Goal: Information Seeking & Learning: Find contact information

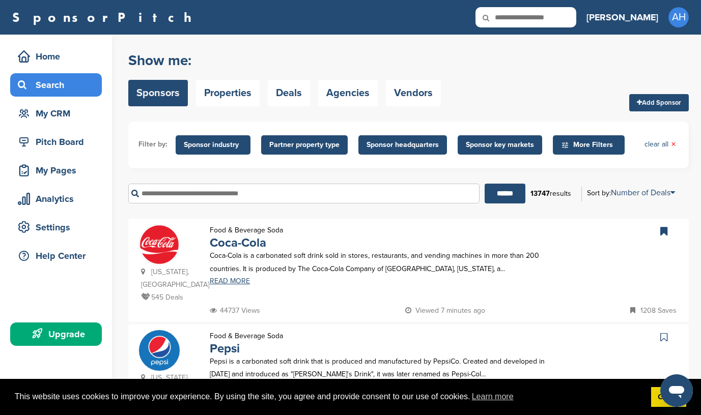
click at [576, 19] on input "text" at bounding box center [525, 17] width 101 height 20
type input "**********"
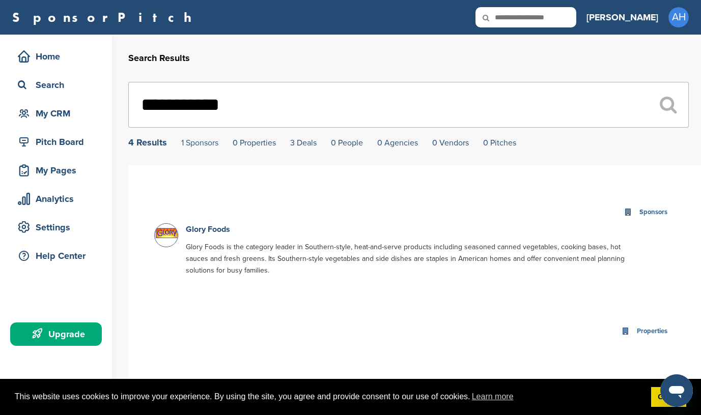
click at [185, 143] on link "1 Sponsors" at bounding box center [199, 143] width 37 height 10
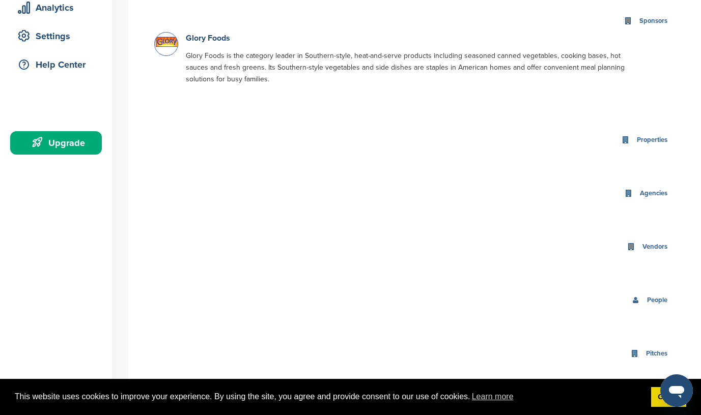
scroll to position [192, 0]
click at [197, 38] on link "Glory Foods" at bounding box center [208, 37] width 44 height 10
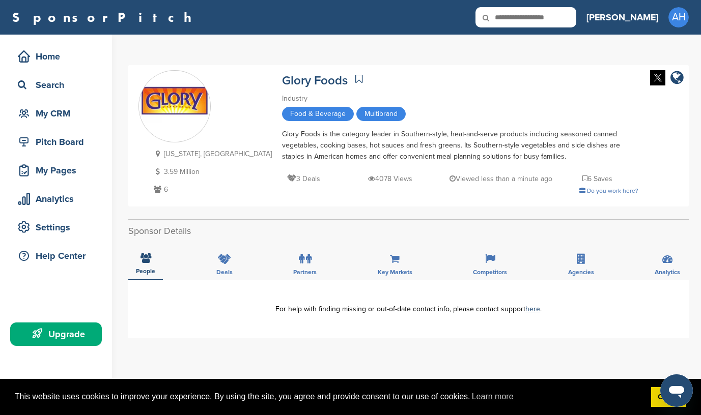
click at [355, 76] on icon at bounding box center [358, 79] width 7 height 10
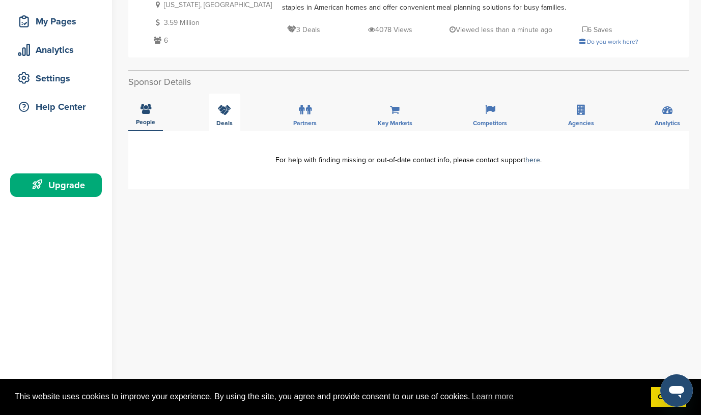
scroll to position [136, 0]
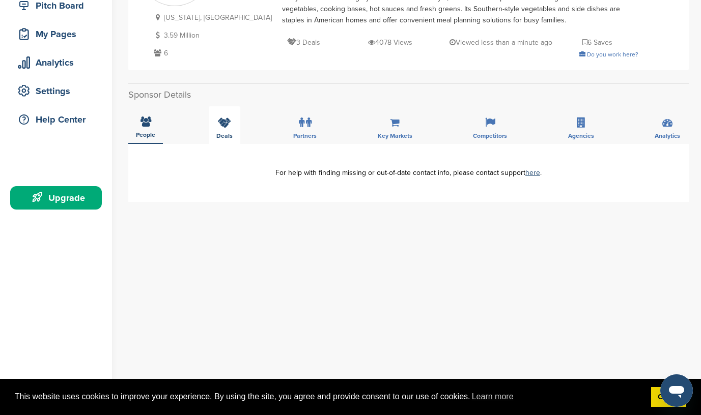
click at [222, 121] on icon at bounding box center [224, 123] width 13 height 10
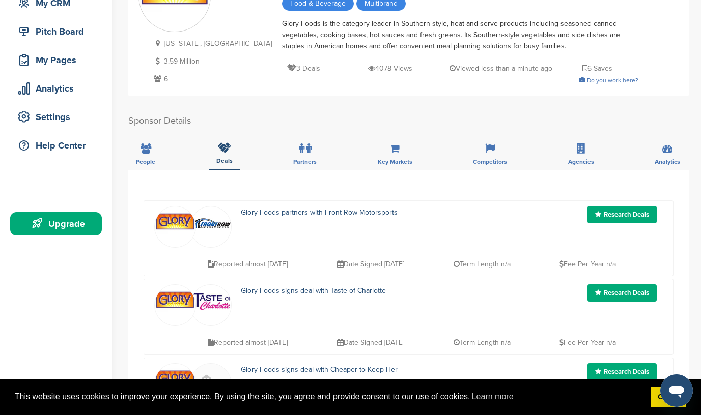
scroll to position [103, 0]
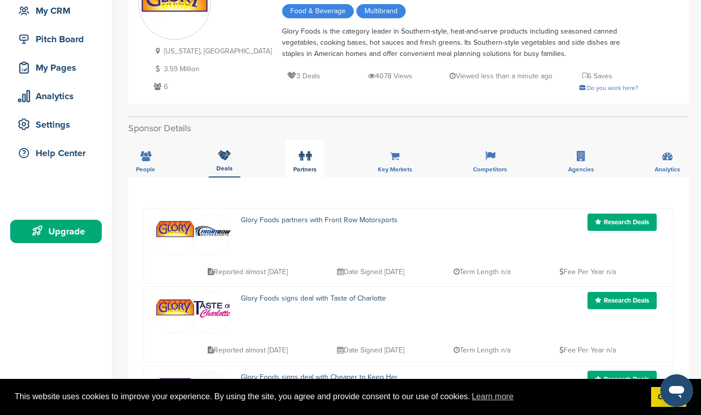
click at [301, 154] on icon at bounding box center [302, 156] width 6 height 10
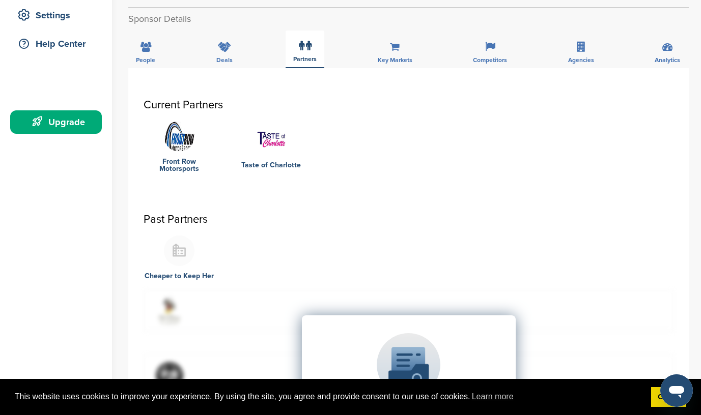
scroll to position [214, 0]
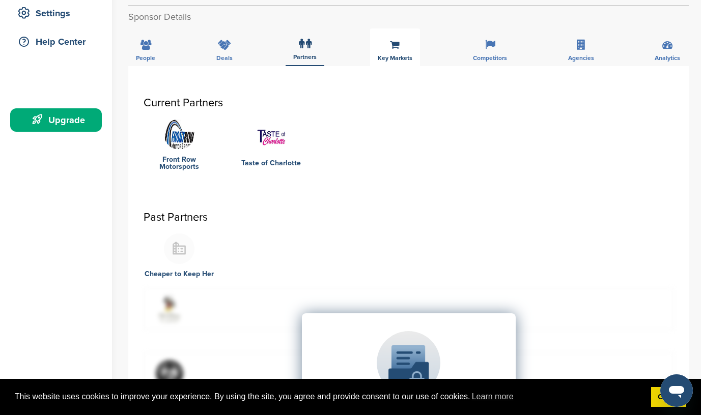
click at [395, 45] on icon at bounding box center [395, 45] width 10 height 10
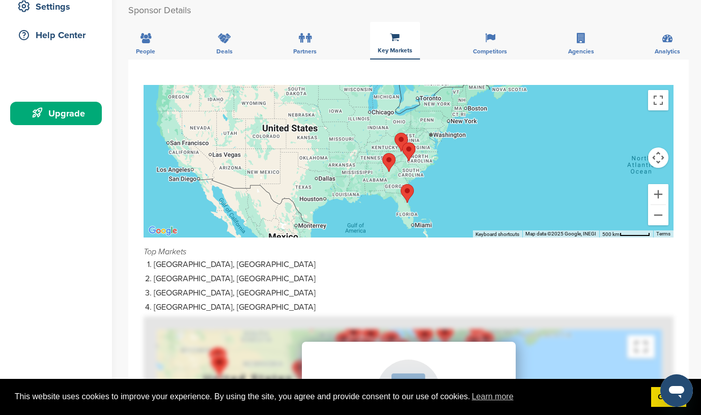
scroll to position [220, 0]
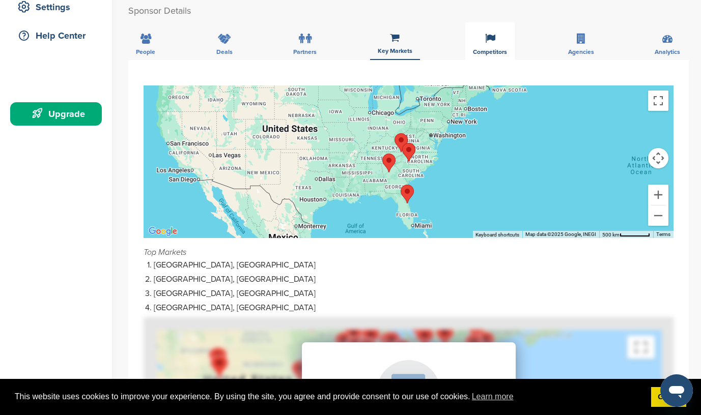
click at [495, 38] on div "Competitors" at bounding box center [489, 41] width 49 height 38
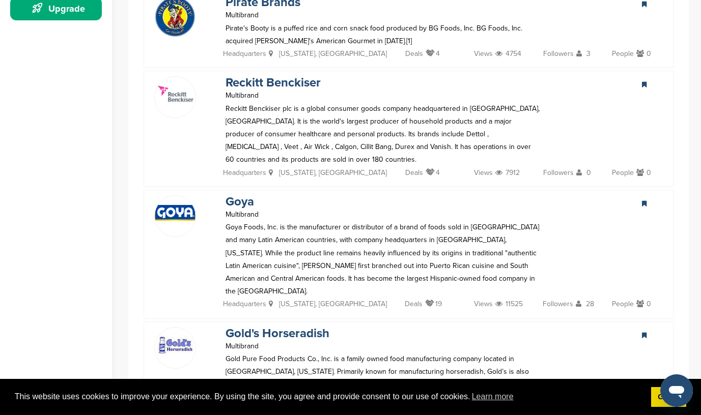
scroll to position [0, 0]
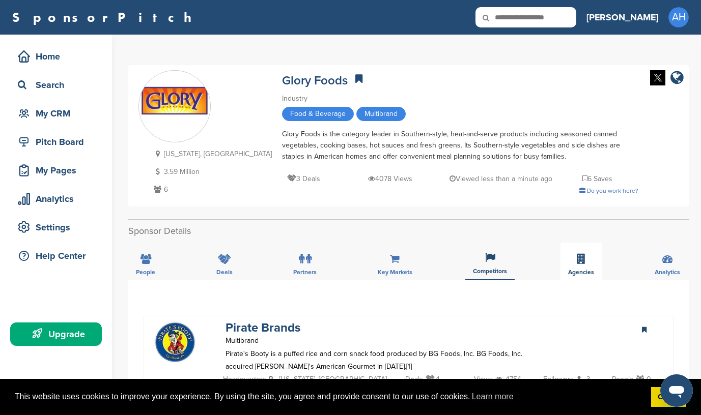
click at [583, 261] on icon at bounding box center [581, 259] width 9 height 10
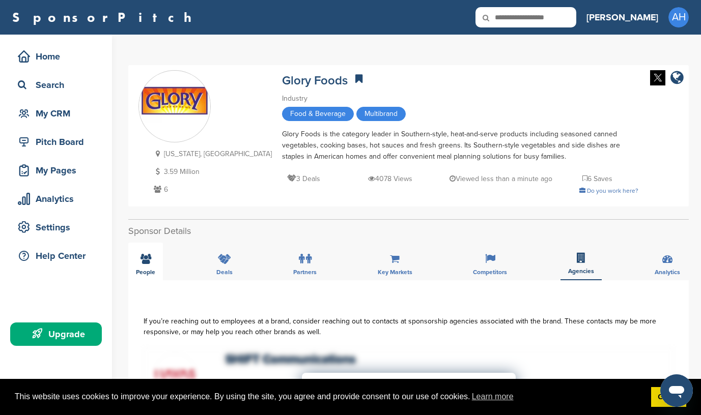
click at [153, 253] on div "People" at bounding box center [145, 262] width 35 height 38
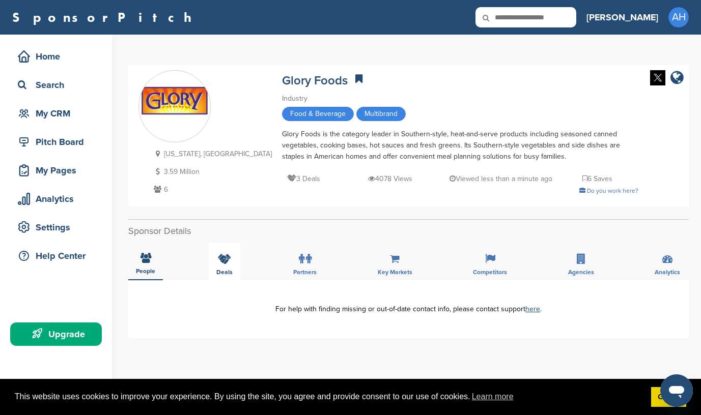
click at [230, 259] on icon at bounding box center [224, 259] width 13 height 10
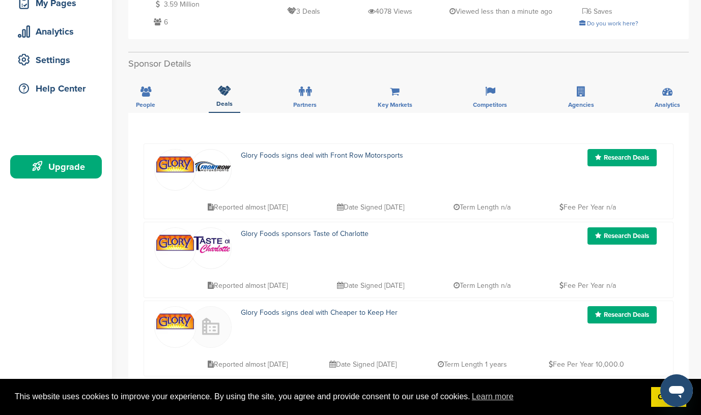
scroll to position [163, 0]
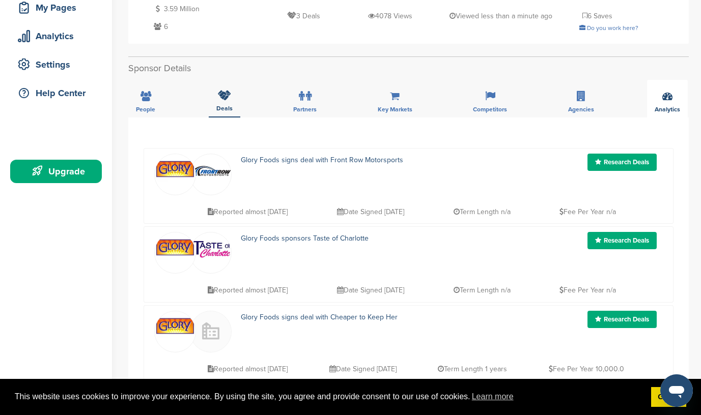
click at [672, 104] on div "Analytics" at bounding box center [667, 99] width 41 height 38
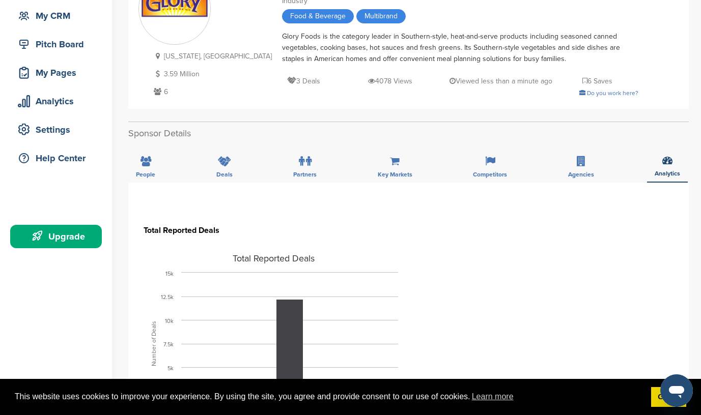
scroll to position [90, 0]
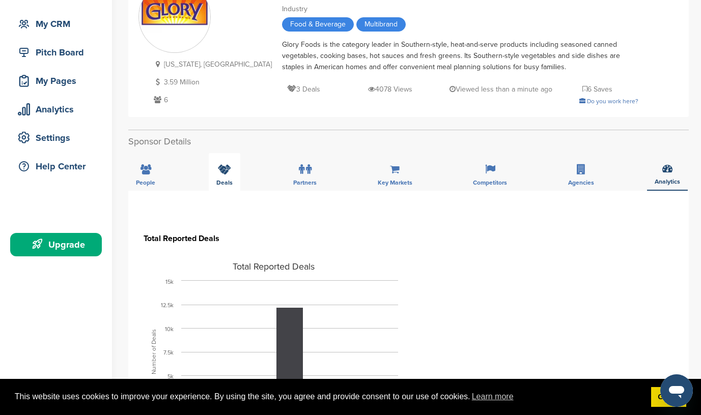
click at [220, 171] on icon at bounding box center [224, 169] width 13 height 10
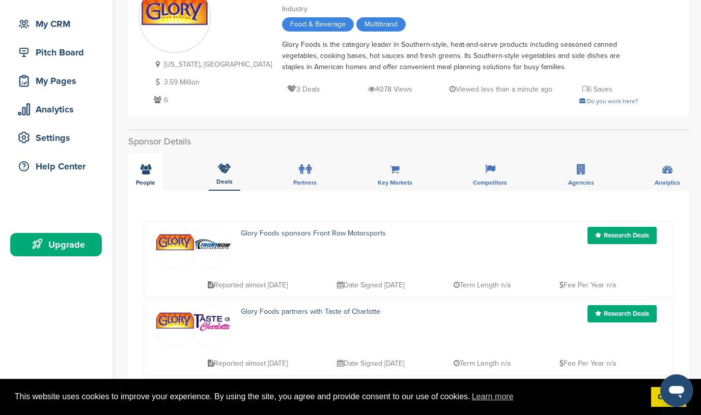
click at [141, 165] on icon at bounding box center [145, 169] width 11 height 10
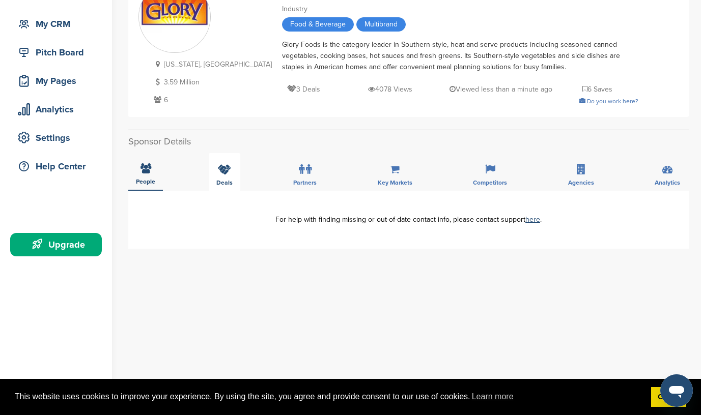
click at [222, 171] on icon at bounding box center [224, 169] width 13 height 10
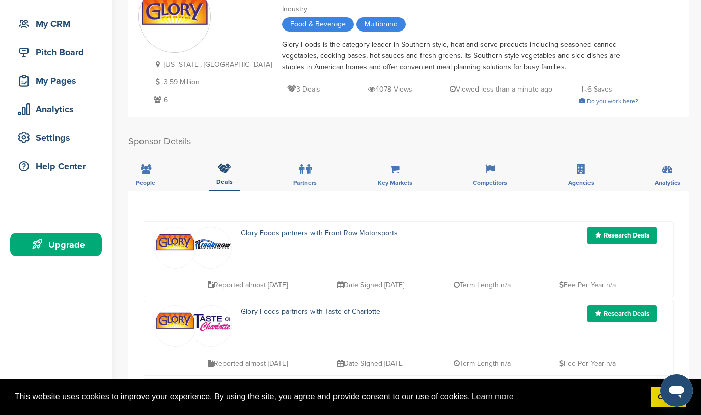
click at [181, 250] on img at bounding box center [175, 246] width 41 height 37
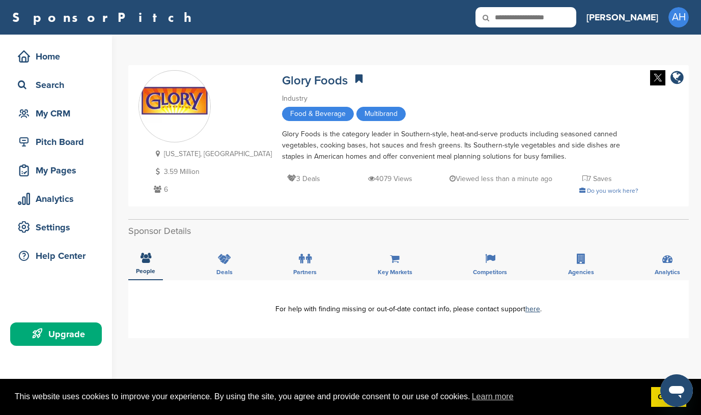
click at [582, 180] on p "7 Saves" at bounding box center [597, 179] width 30 height 13
click at [582, 176] on icon at bounding box center [584, 178] width 5 height 7
click at [355, 77] on icon at bounding box center [358, 79] width 7 height 10
click at [69, 331] on div "Upgrade" at bounding box center [58, 334] width 87 height 18
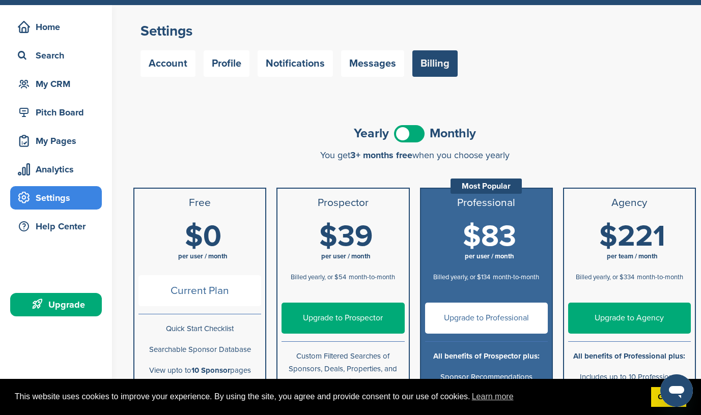
scroll to position [39, 0]
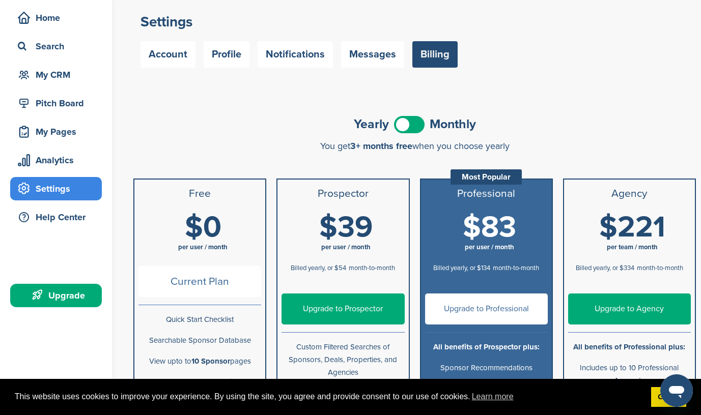
click at [402, 127] on span at bounding box center [409, 124] width 31 height 17
click at [349, 312] on link "Upgrade to Prospector" at bounding box center [342, 309] width 123 height 31
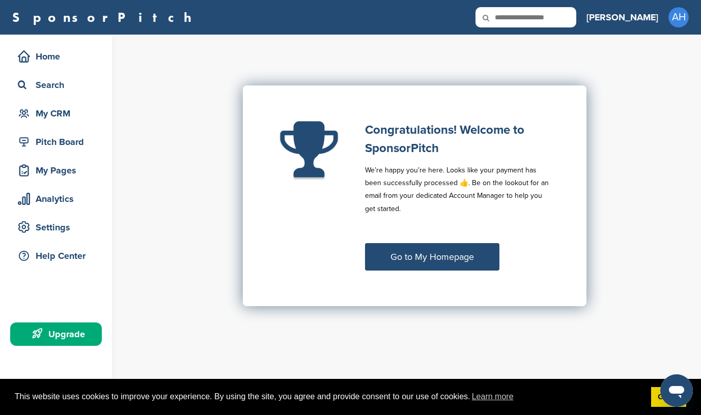
click at [443, 259] on link "Go to My Homepage" at bounding box center [432, 256] width 134 height 27
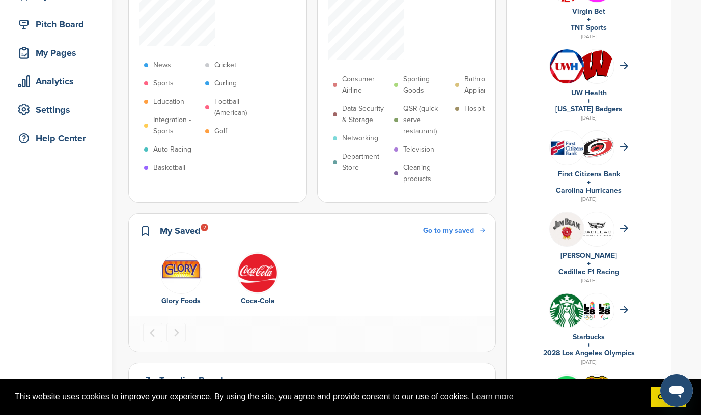
scroll to position [120, 0]
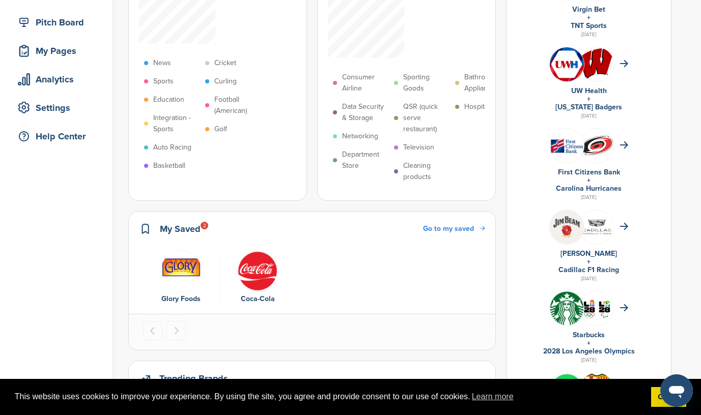
click at [182, 250] on img "1 of 2" at bounding box center [181, 271] width 42 height 42
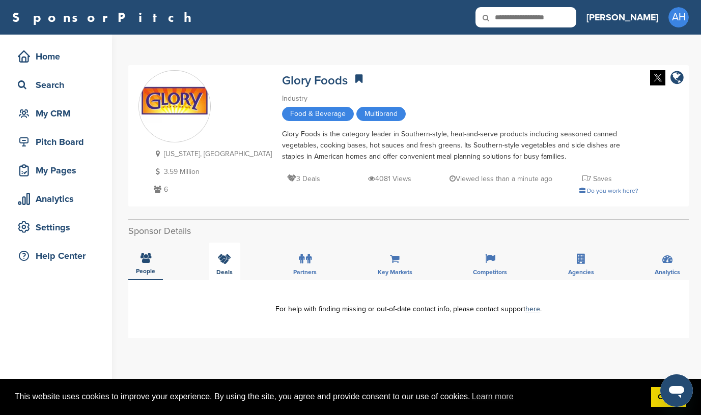
click at [223, 264] on icon at bounding box center [224, 259] width 13 height 10
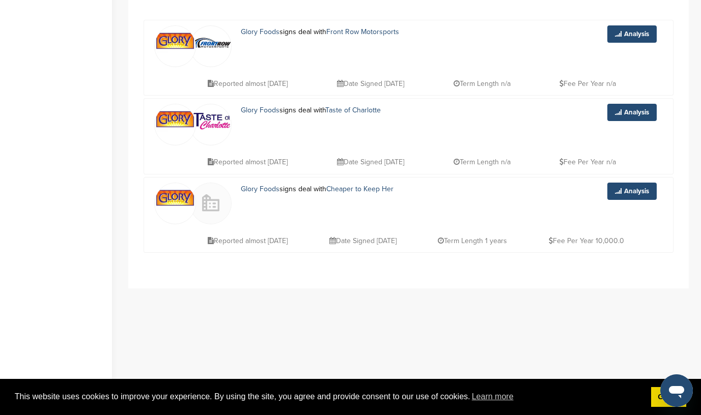
scroll to position [296, 0]
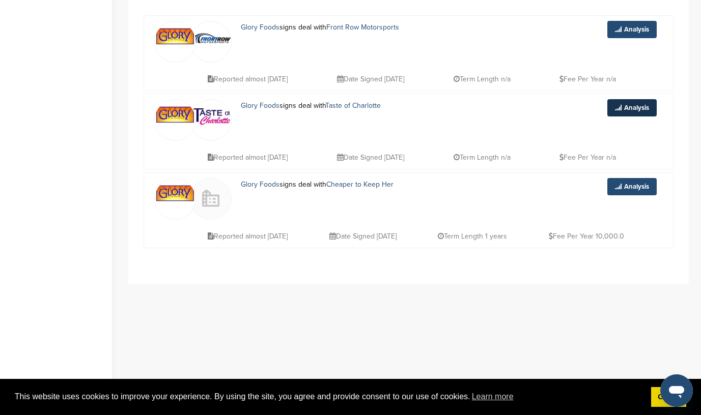
click at [619, 106] on link "Analysis" at bounding box center [631, 107] width 49 height 17
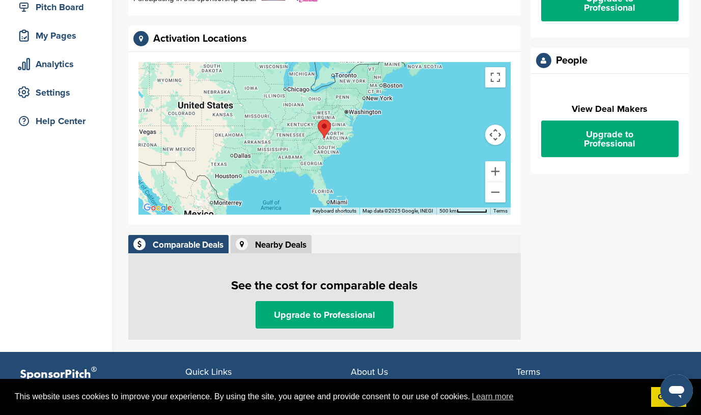
scroll to position [132, 0]
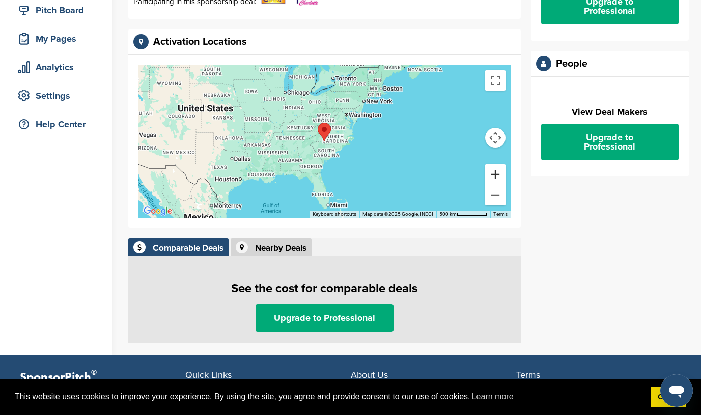
click at [494, 173] on button "Zoom in" at bounding box center [495, 174] width 20 height 20
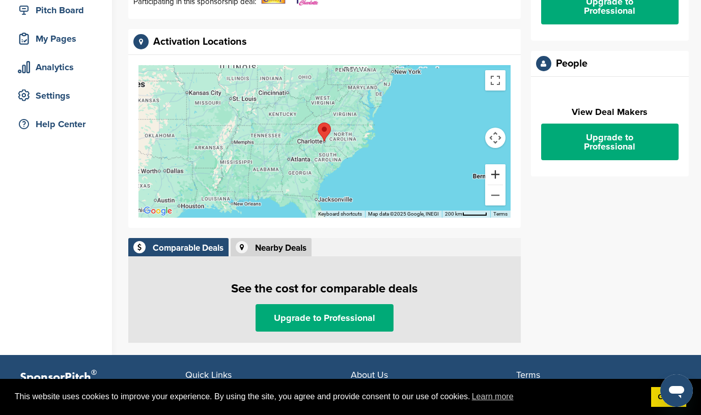
click at [494, 173] on button "Zoom in" at bounding box center [495, 174] width 20 height 20
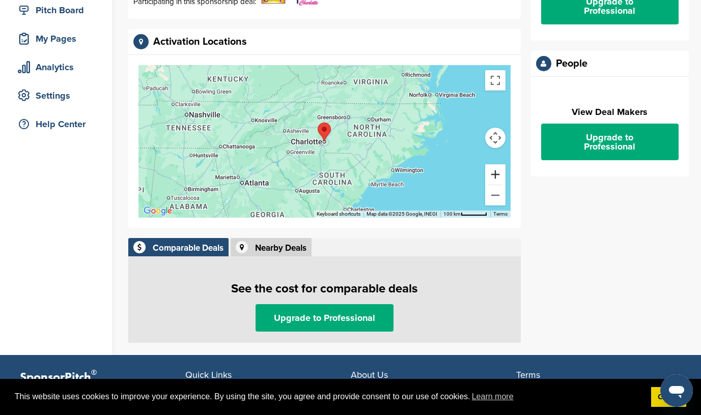
click at [494, 173] on button "Zoom in" at bounding box center [495, 174] width 20 height 20
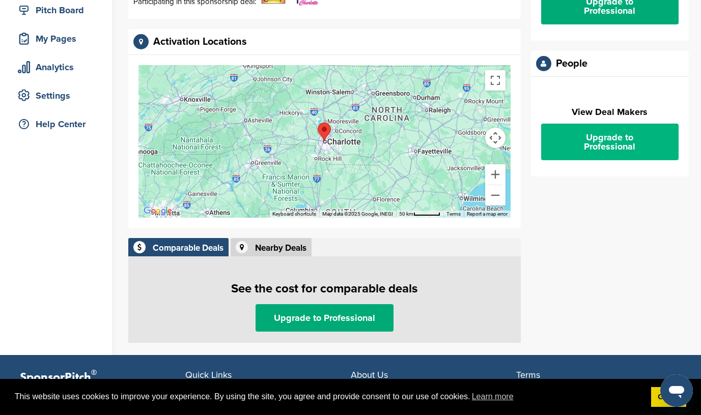
click at [561, 133] on link "Upgrade to Professional" at bounding box center [609, 142] width 137 height 37
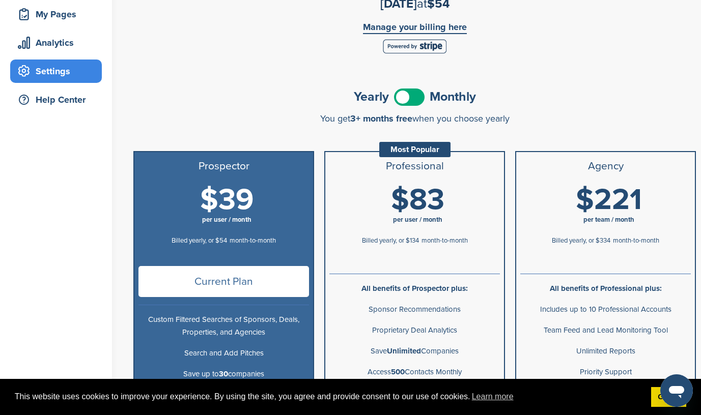
scroll to position [150, 0]
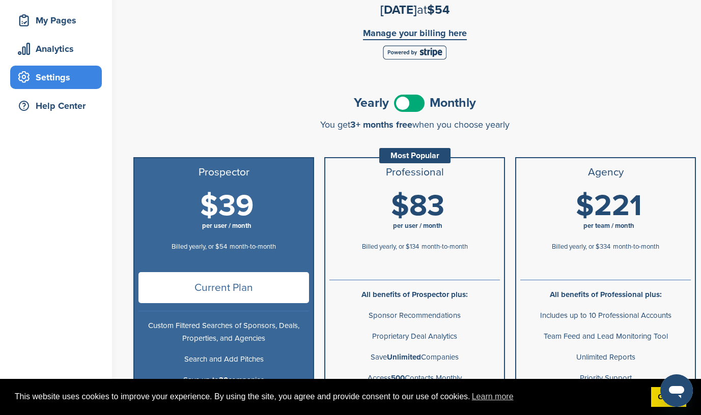
click at [406, 105] on span at bounding box center [409, 103] width 31 height 17
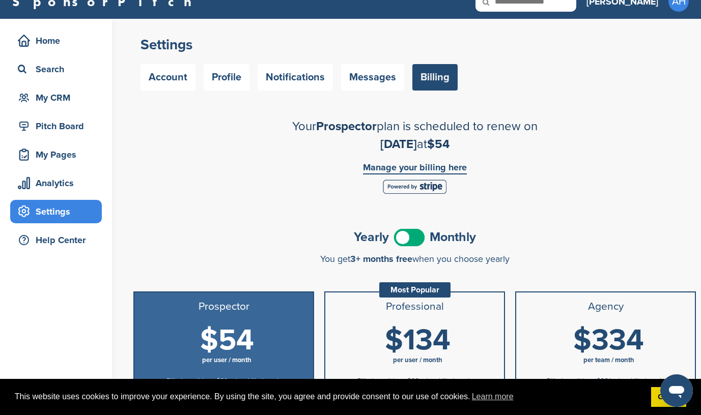
scroll to position [0, 0]
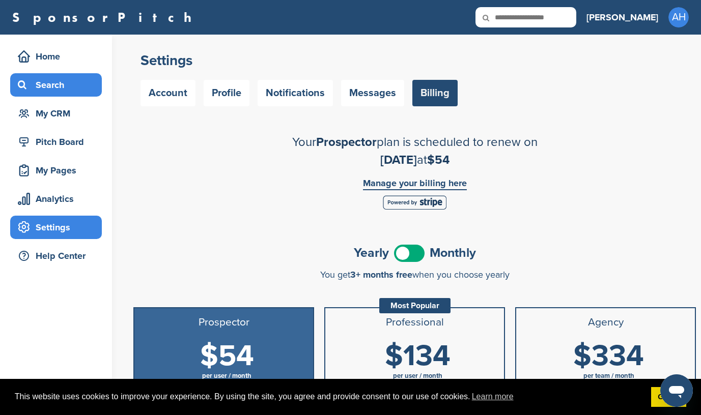
click at [58, 87] on div "Search" at bounding box center [58, 85] width 87 height 18
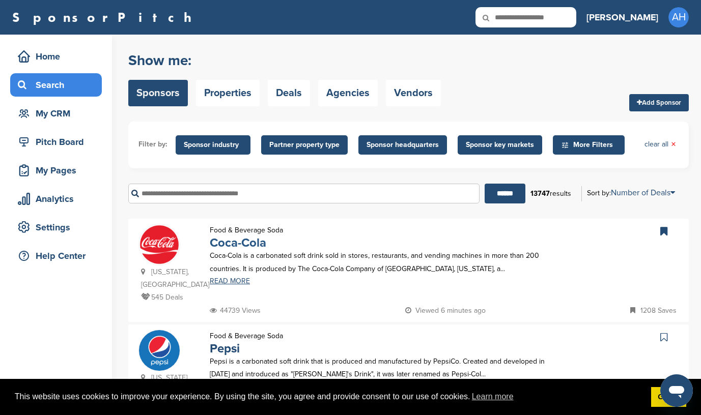
click at [222, 240] on link "Coca-Cola" at bounding box center [238, 243] width 57 height 15
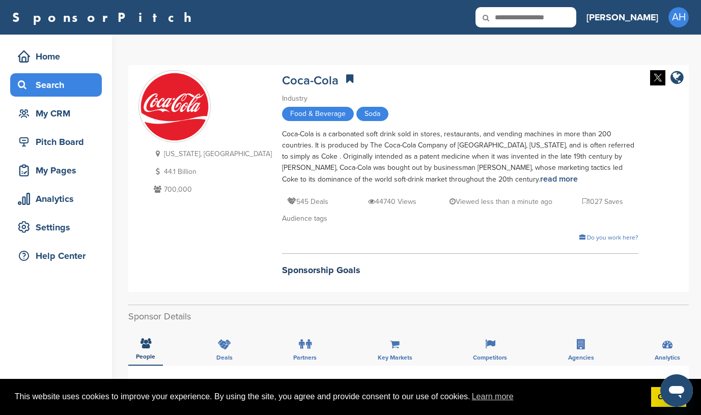
click at [69, 89] on div "Search" at bounding box center [58, 85] width 87 height 18
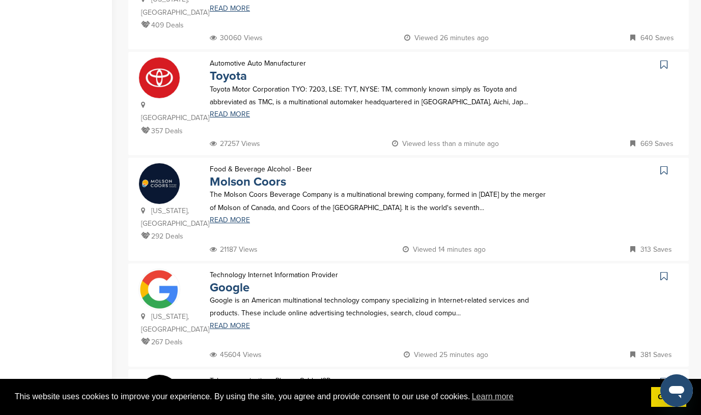
scroll to position [559, 0]
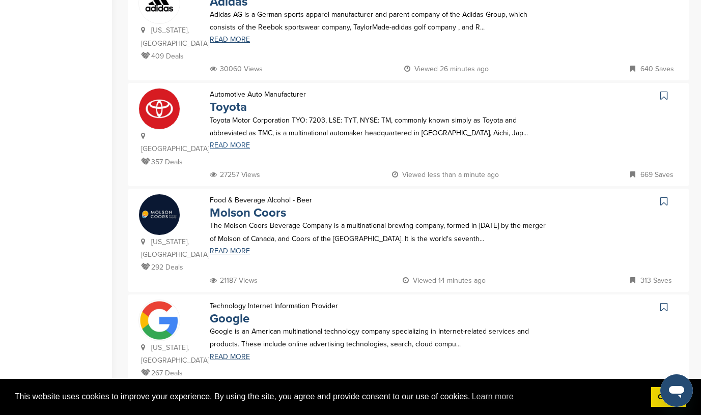
click at [234, 142] on link "READ MORE" at bounding box center [379, 145] width 339 height 7
click at [664, 91] on icon at bounding box center [663, 96] width 7 height 10
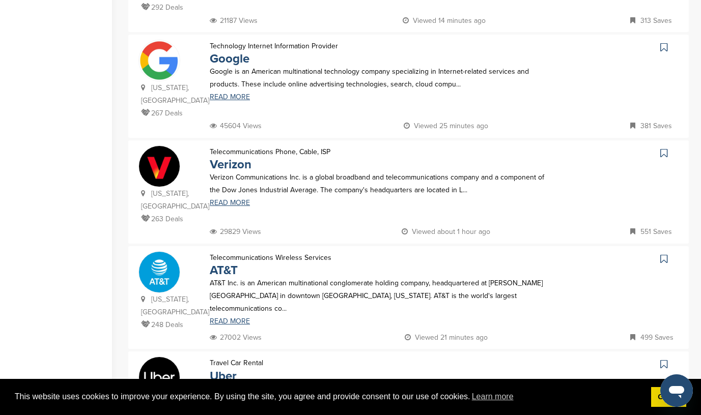
scroll to position [824, 0]
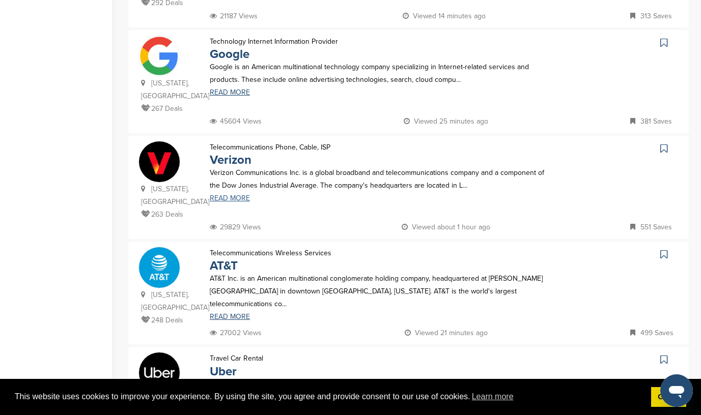
click at [226, 195] on link "READ MORE" at bounding box center [379, 198] width 339 height 7
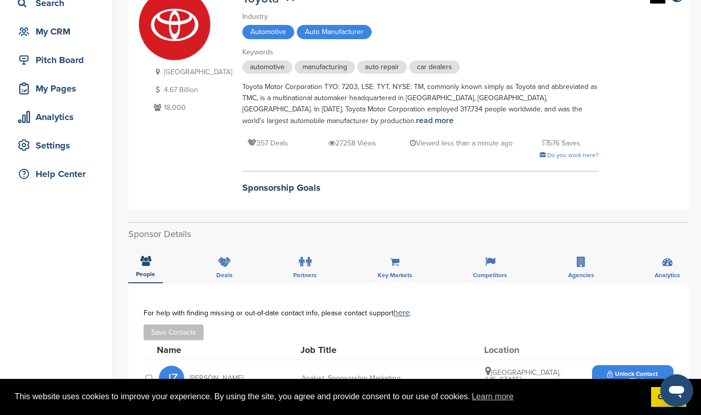
scroll to position [87, 0]
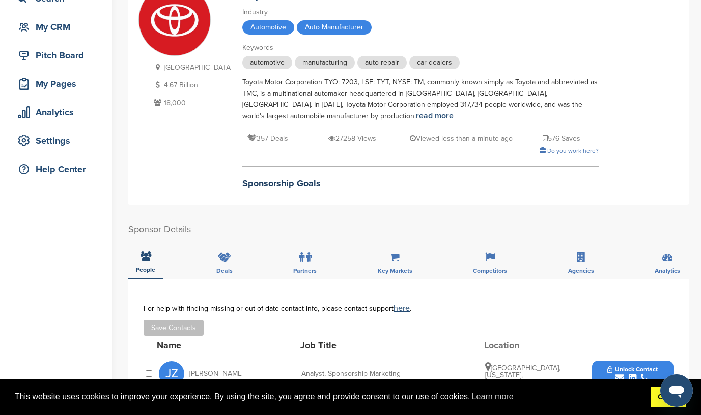
click at [659, 402] on link "Got it!" at bounding box center [668, 397] width 35 height 20
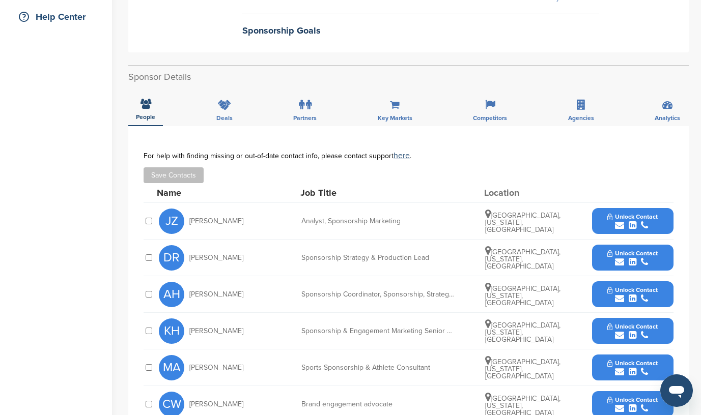
scroll to position [240, 0]
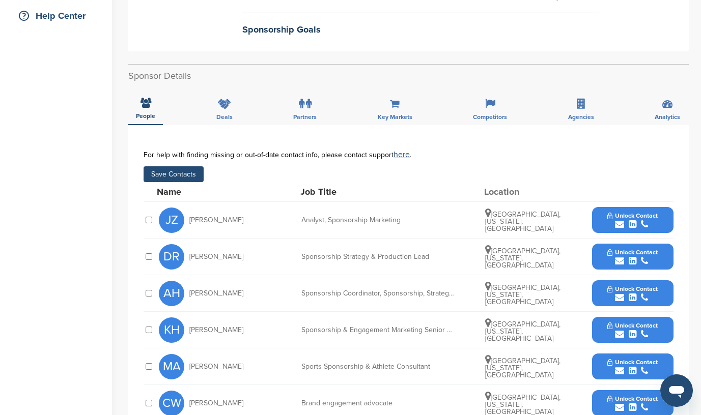
click at [159, 177] on button "Save Contacts" at bounding box center [174, 174] width 60 height 16
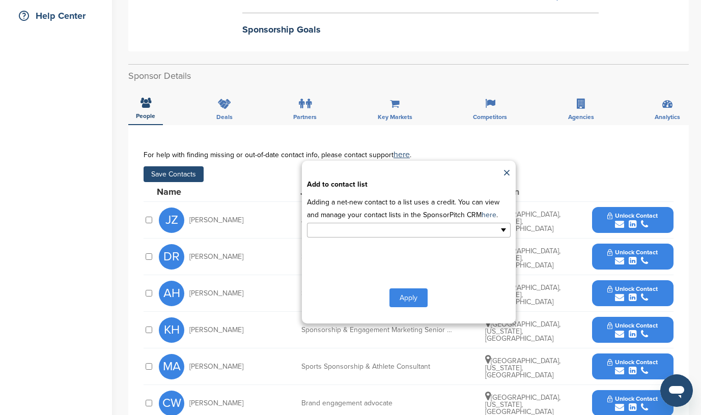
click at [348, 230] on input "text" at bounding box center [364, 230] width 107 height 12
type input "**********"
click at [409, 297] on button "Apply" at bounding box center [408, 298] width 38 height 19
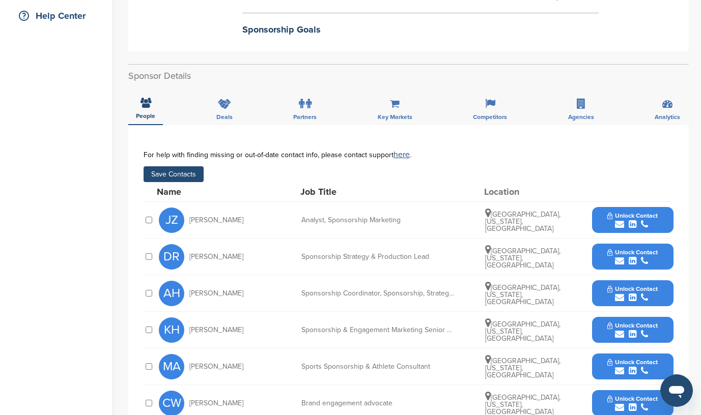
click at [176, 176] on button "Save Contacts" at bounding box center [174, 174] width 60 height 16
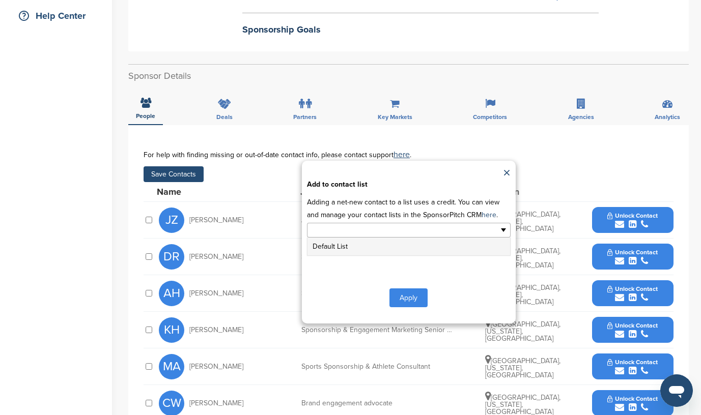
click at [348, 236] on input "text" at bounding box center [364, 230] width 107 height 12
click at [349, 249] on li "Default List" at bounding box center [408, 247] width 203 height 18
click at [411, 302] on button "Apply" at bounding box center [408, 300] width 38 height 19
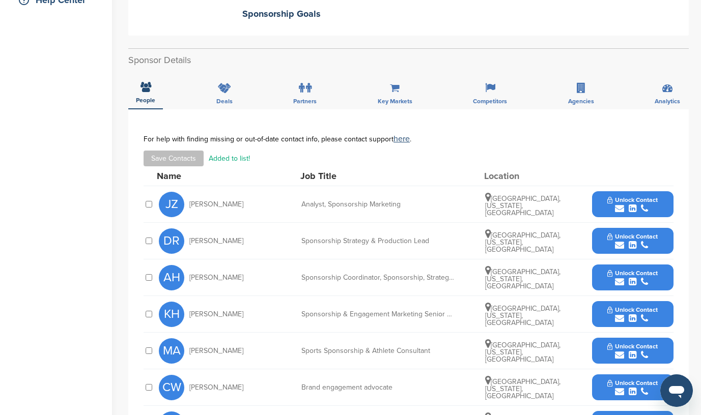
scroll to position [267, 0]
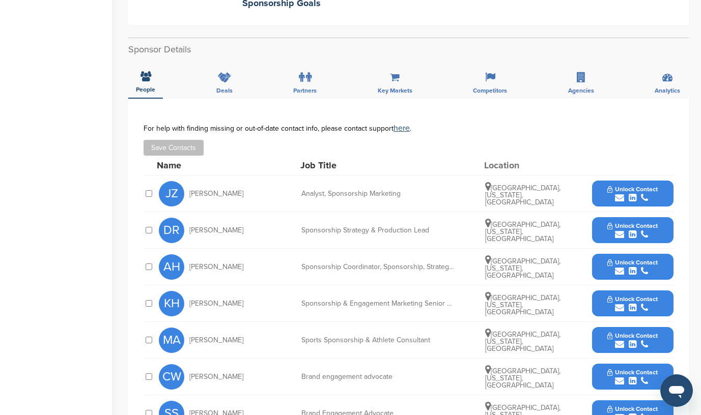
click at [627, 270] on div "submit" at bounding box center [632, 272] width 50 height 10
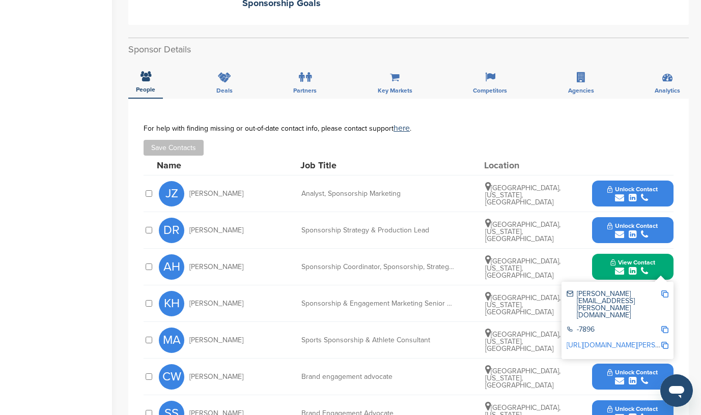
click at [664, 293] on img at bounding box center [664, 294] width 7 height 7
drag, startPoint x: 190, startPoint y: 268, endPoint x: 231, endPoint y: 268, distance: 40.7
click at [231, 268] on span "Alice Howard" at bounding box center [216, 267] width 54 height 7
copy span "Alice Howard"
click at [461, 99] on div "People Deals Partners Key Markets Competitors Agencies Analytics" at bounding box center [408, 80] width 560 height 38
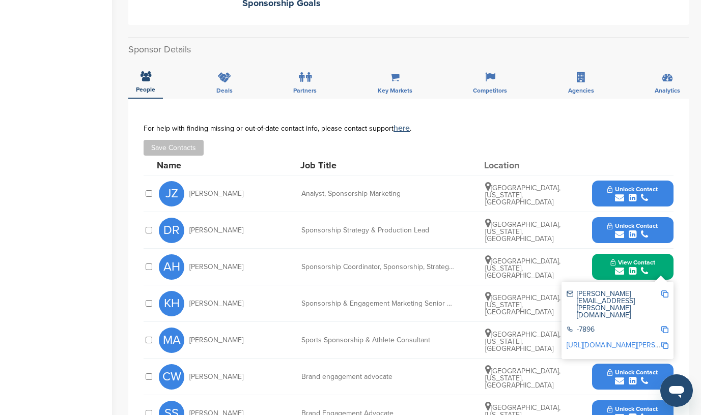
click at [461, 103] on div "**********" at bounding box center [408, 337] width 560 height 476
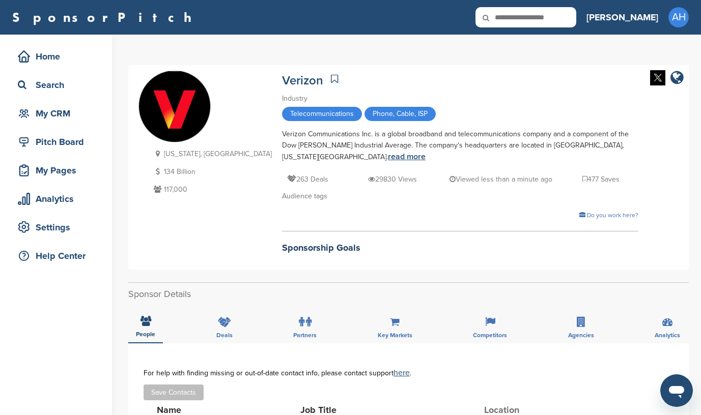
click at [426, 152] on link "read more" at bounding box center [407, 157] width 38 height 10
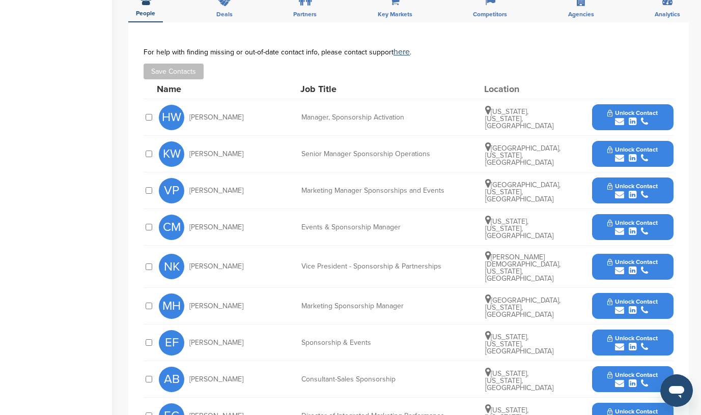
scroll to position [324, 0]
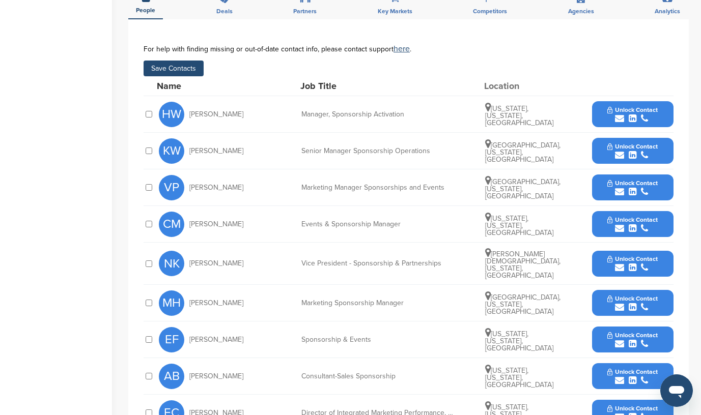
click at [184, 67] on button "Save Contacts" at bounding box center [174, 69] width 60 height 16
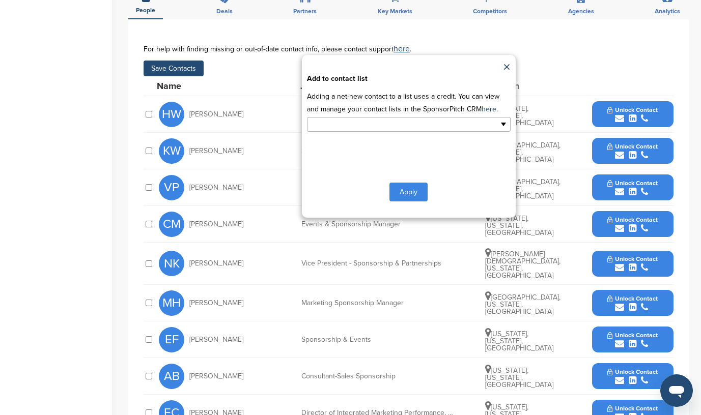
click at [354, 125] on input "text" at bounding box center [364, 125] width 107 height 12
click at [353, 143] on li "Default List" at bounding box center [408, 141] width 203 height 18
click at [400, 195] on button "Apply" at bounding box center [408, 194] width 38 height 19
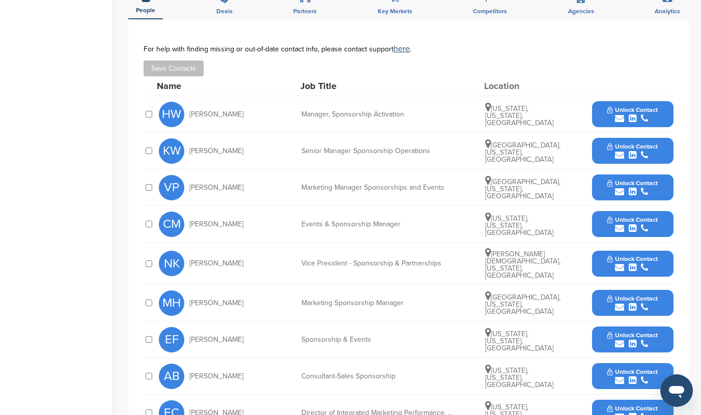
click at [645, 263] on icon "submit" at bounding box center [644, 267] width 7 height 9
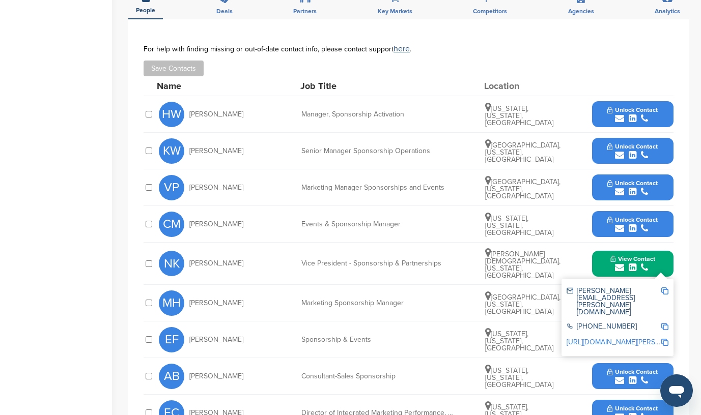
click at [664, 289] on img at bounding box center [664, 291] width 7 height 7
drag, startPoint x: 189, startPoint y: 259, endPoint x: 219, endPoint y: 259, distance: 30.0
click at [219, 259] on div "NK Nick Kelly" at bounding box center [215, 263] width 112 height 25
copy span "Nick Kelly"
click at [241, 269] on div "NK Nick Kelly" at bounding box center [215, 263] width 112 height 25
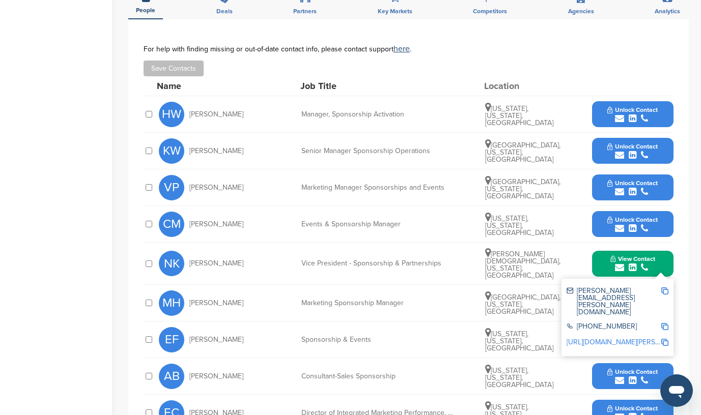
click at [638, 152] on div "submit" at bounding box center [632, 156] width 50 height 10
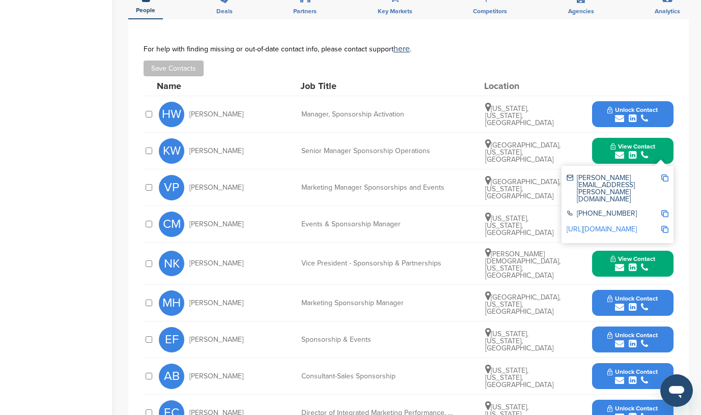
click at [665, 180] on img at bounding box center [664, 178] width 7 height 7
drag, startPoint x: 189, startPoint y: 151, endPoint x: 228, endPoint y: 149, distance: 38.7
click at [228, 149] on div "KW Katie Ward" at bounding box center [215, 150] width 112 height 25
copy span "Katie Ward"
click at [679, 142] on div "**********" at bounding box center [408, 260] width 560 height 482
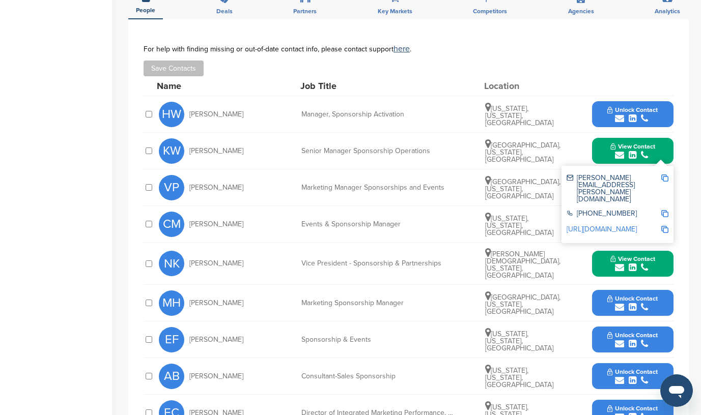
click at [573, 156] on div "KW Katie Ward Senior Manager Sponsorship Operations Chicago, Illinois, United S…" at bounding box center [416, 151] width 515 height 36
click at [556, 180] on div "Morristown, New Jersey, United States" at bounding box center [523, 188] width 76 height 24
click at [557, 180] on div "Morristown, New Jersey, United States" at bounding box center [523, 188] width 76 height 24
click at [660, 149] on button "View Contact" at bounding box center [632, 151] width 69 height 31
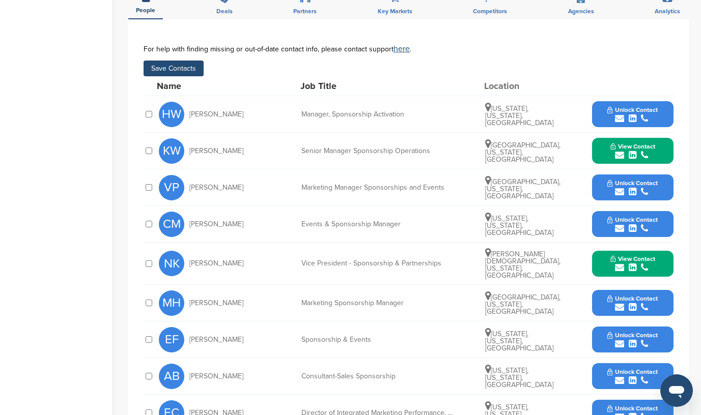
click at [640, 190] on div "submit" at bounding box center [632, 192] width 50 height 10
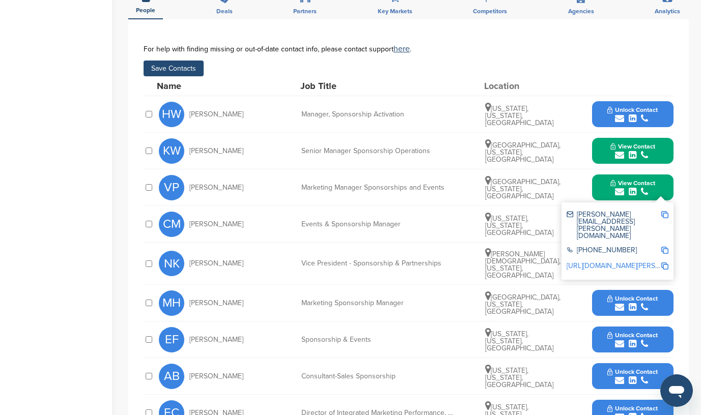
click at [679, 190] on div "**********" at bounding box center [408, 260] width 560 height 482
click at [662, 190] on button "View Contact" at bounding box center [632, 188] width 69 height 31
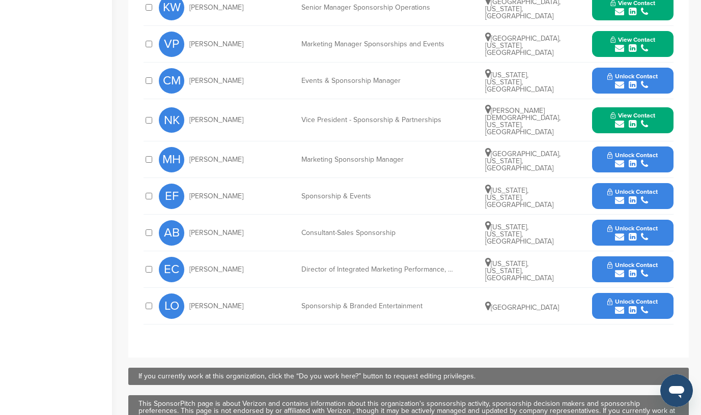
scroll to position [0, 0]
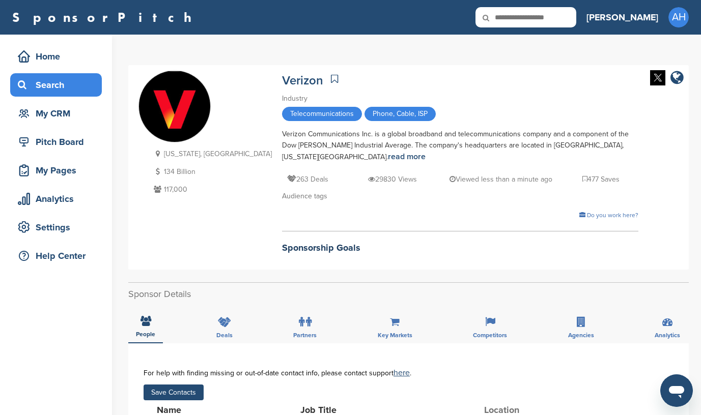
click at [55, 81] on div "Search" at bounding box center [58, 85] width 87 height 18
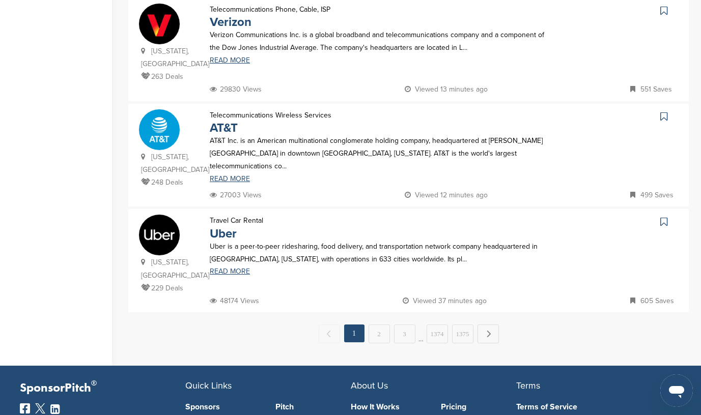
scroll to position [970, 0]
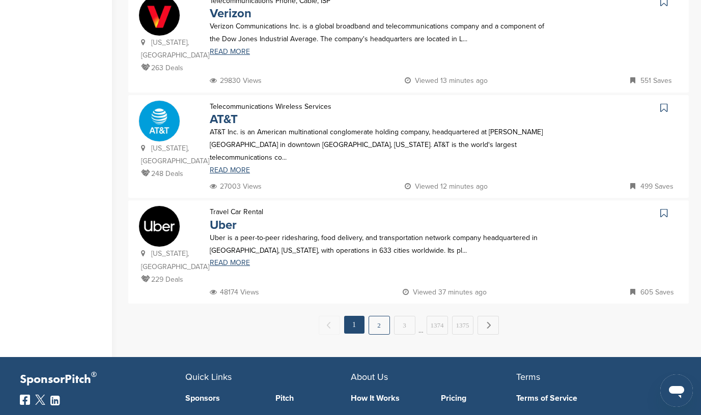
click at [377, 316] on link "2" at bounding box center [379, 325] width 21 height 19
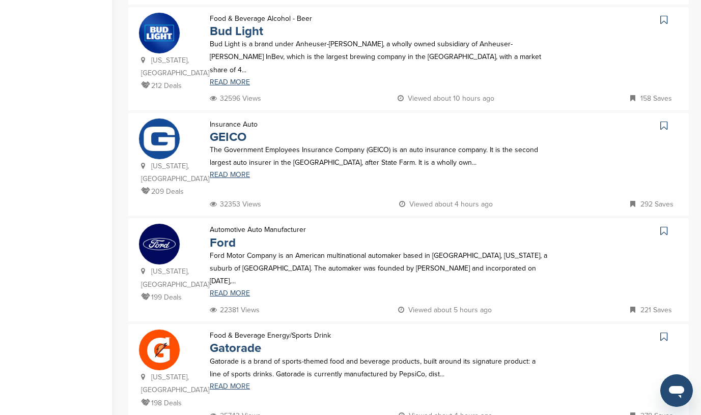
scroll to position [437, 0]
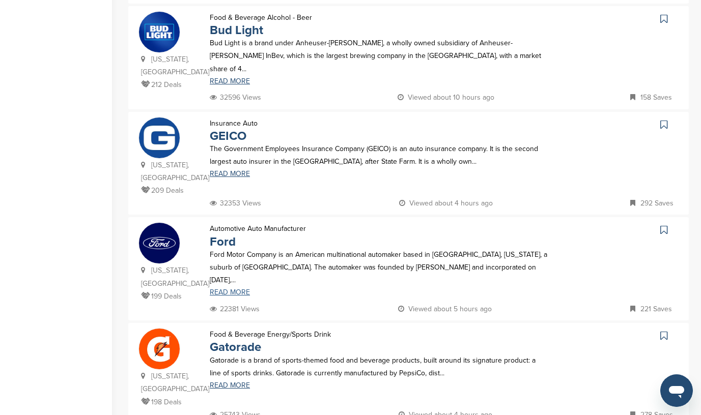
click at [237, 289] on link "READ MORE" at bounding box center [379, 292] width 339 height 7
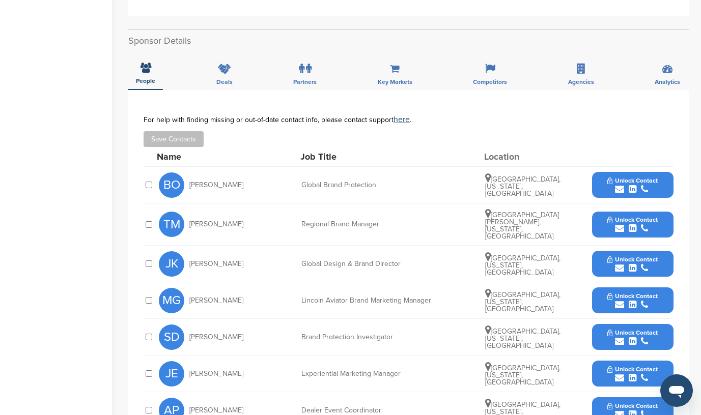
scroll to position [263, 0]
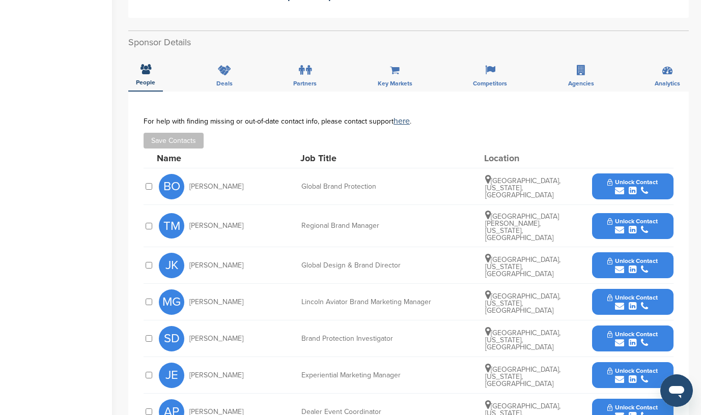
click at [642, 225] on icon "submit" at bounding box center [644, 229] width 7 height 9
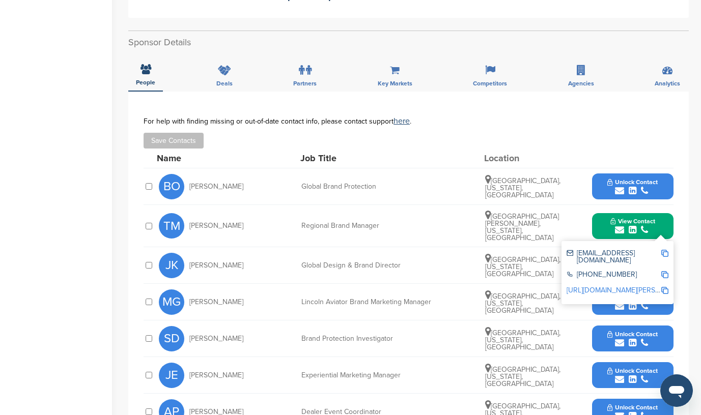
click at [665, 250] on img at bounding box center [664, 253] width 7 height 7
drag, startPoint x: 190, startPoint y: 210, endPoint x: 241, endPoint y: 212, distance: 50.9
click at [241, 213] on div "TM [PERSON_NAME]" at bounding box center [215, 225] width 112 height 25
copy span "[PERSON_NAME]"
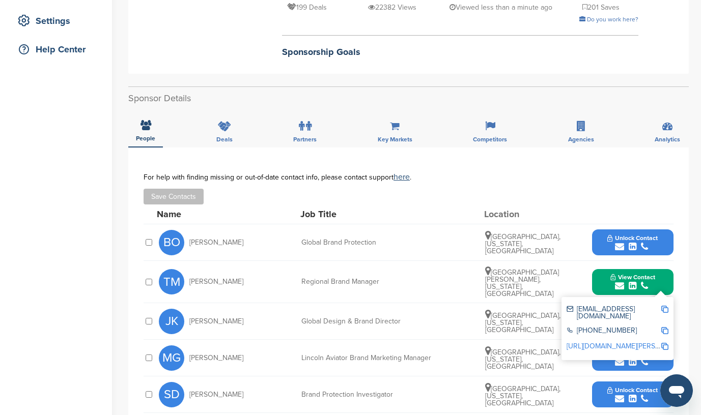
scroll to position [0, 0]
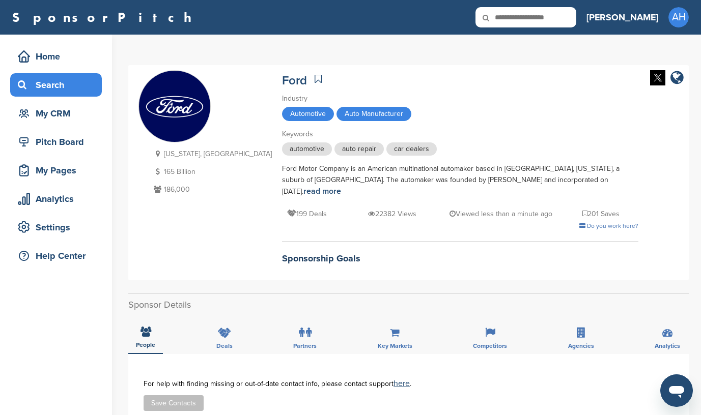
click at [43, 83] on div "Search" at bounding box center [58, 85] width 87 height 18
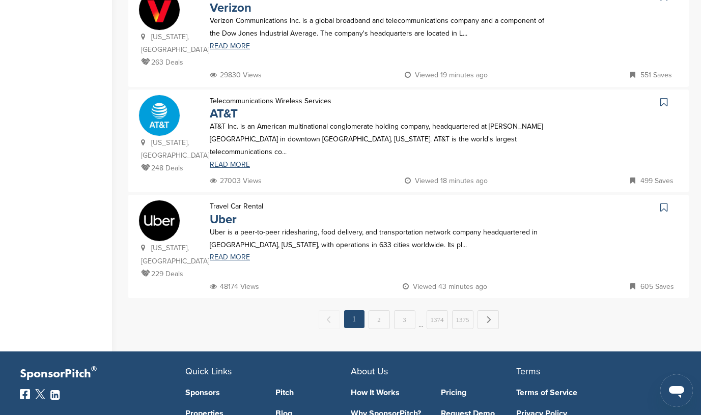
scroll to position [1083, 0]
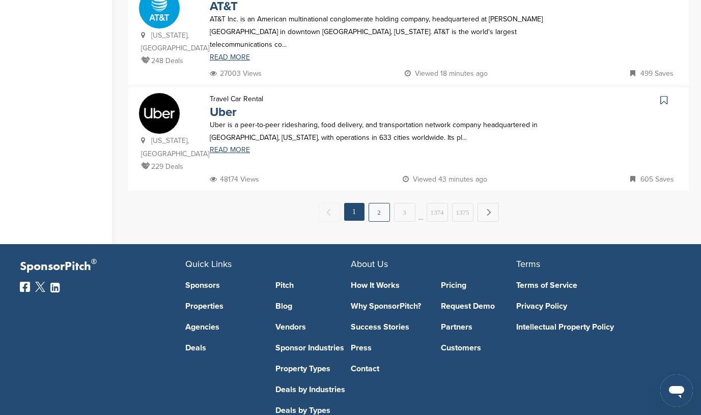
click at [381, 203] on link "2" at bounding box center [379, 212] width 21 height 19
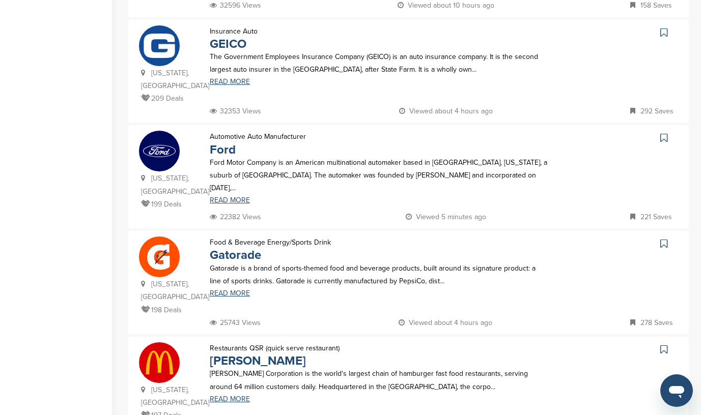
scroll to position [531, 0]
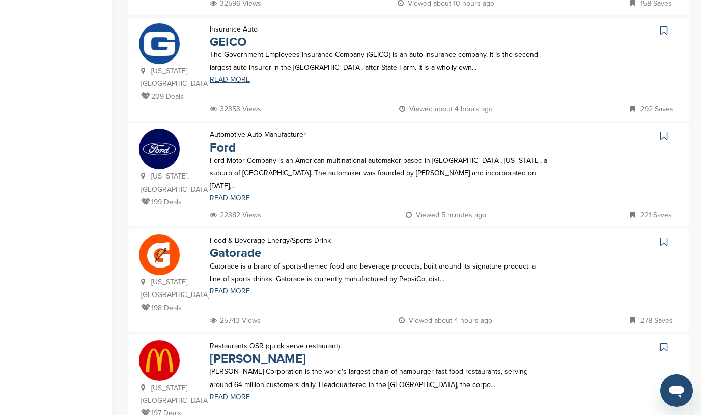
click at [666, 131] on icon at bounding box center [663, 136] width 7 height 10
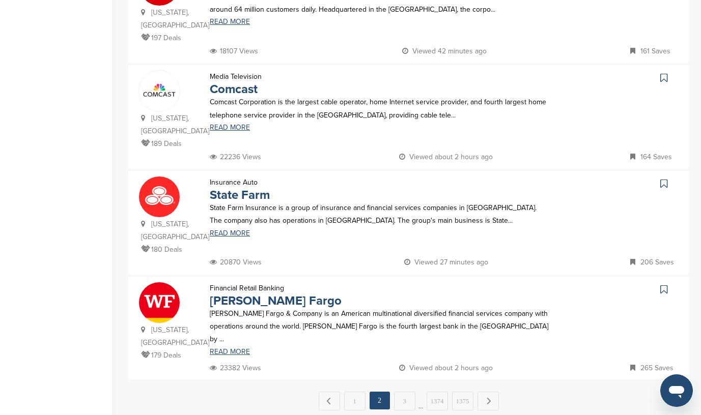
scroll to position [916, 0]
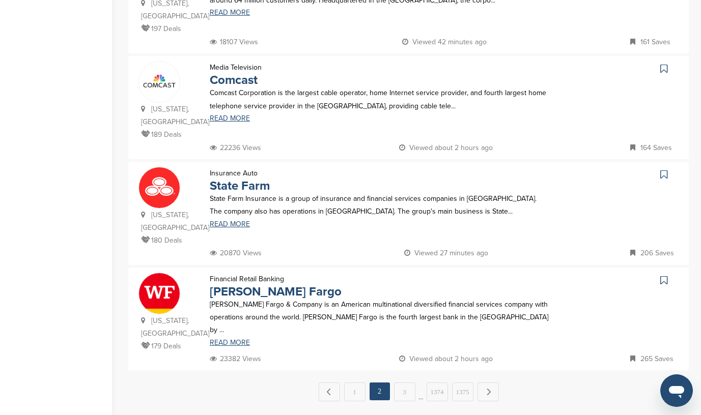
click at [663, 170] on icon at bounding box center [663, 175] width 7 height 10
click at [404, 383] on link "3" at bounding box center [404, 392] width 21 height 19
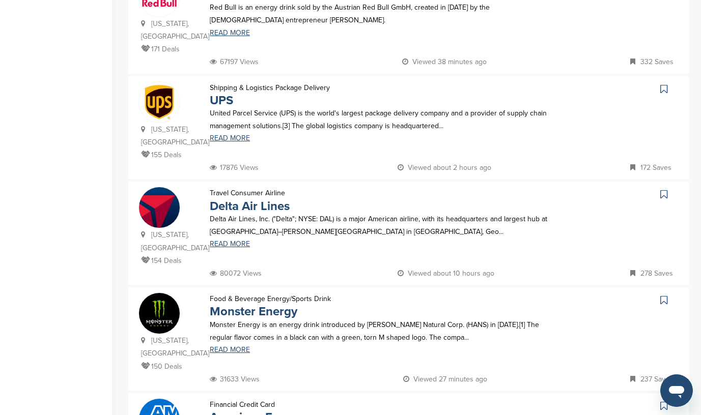
scroll to position [343, 0]
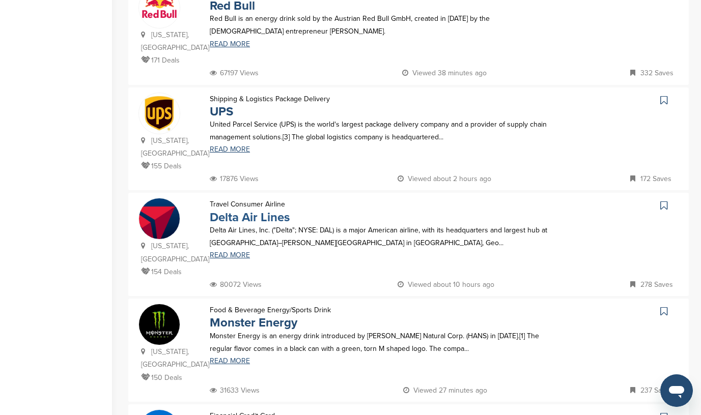
click at [251, 210] on link "Delta Air Lines" at bounding box center [250, 217] width 80 height 15
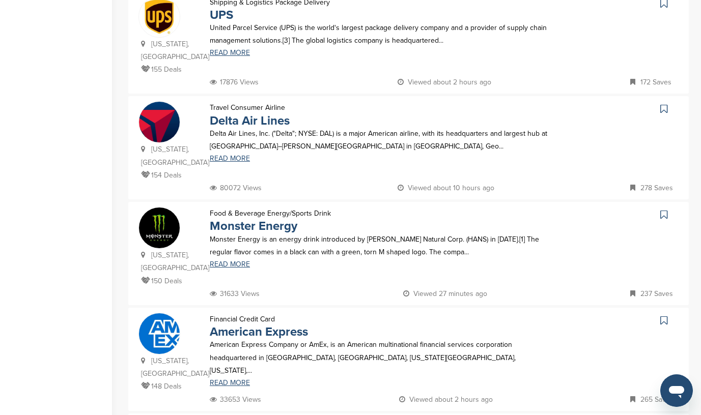
scroll to position [409, 0]
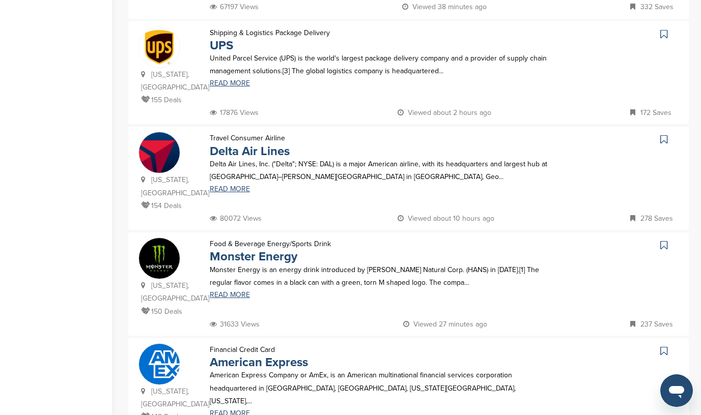
click at [662, 134] on icon at bounding box center [663, 139] width 7 height 10
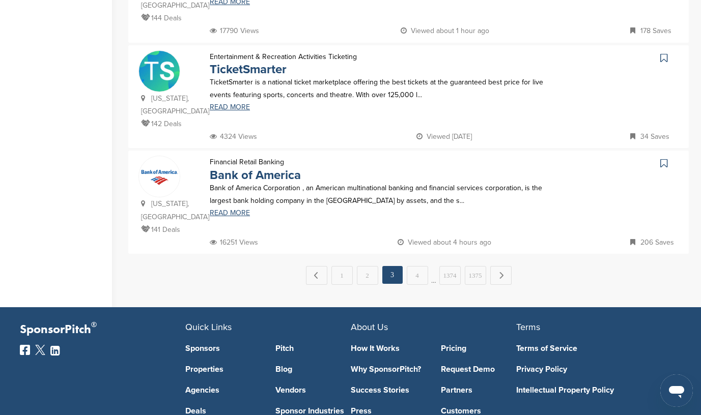
scroll to position [1022, 0]
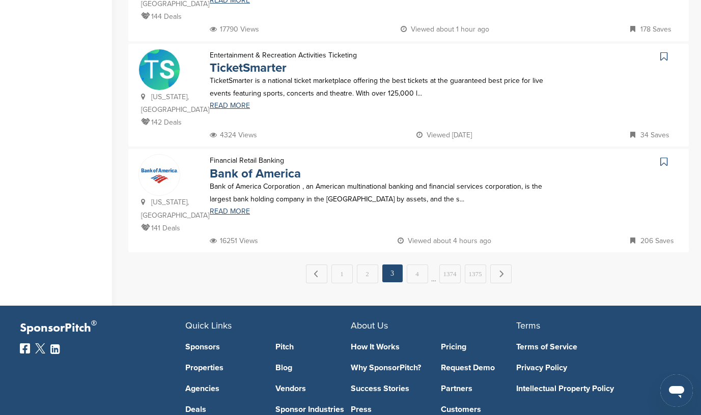
click at [662, 157] on icon at bounding box center [663, 162] width 7 height 10
click at [415, 265] on link "4" at bounding box center [417, 274] width 21 height 19
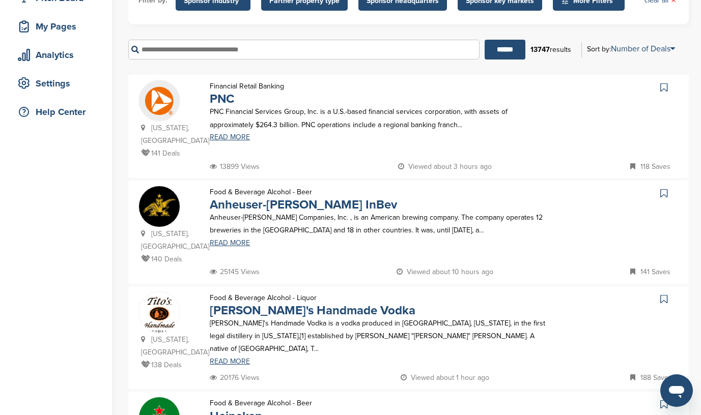
scroll to position [147, 0]
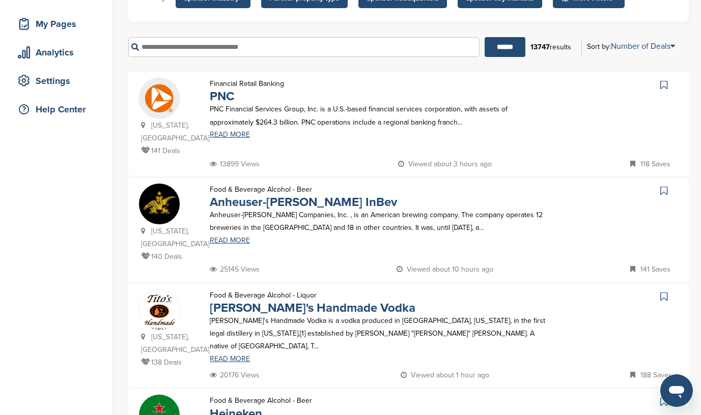
click at [163, 95] on img at bounding box center [159, 98] width 41 height 41
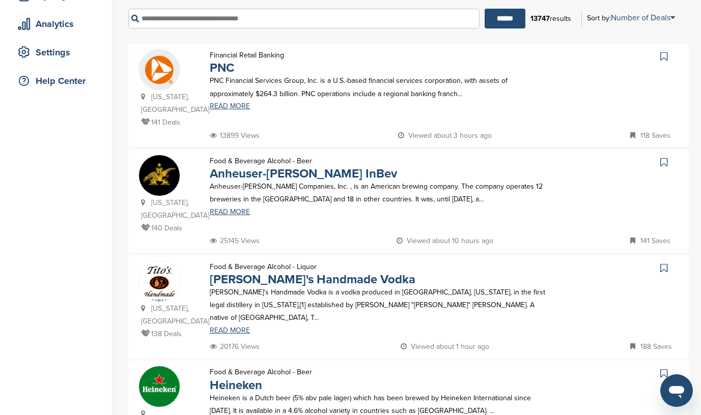
scroll to position [172, 0]
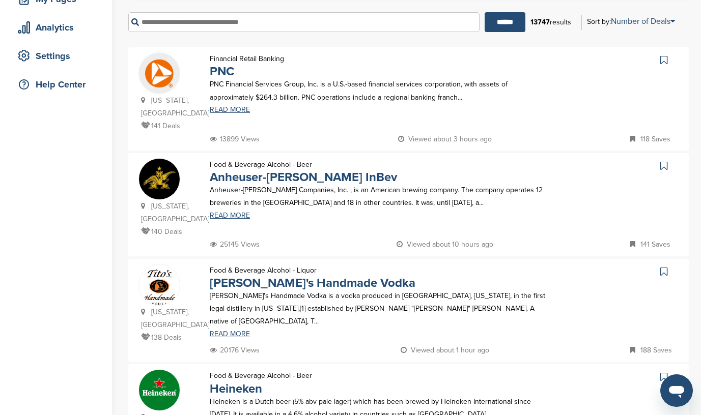
click at [661, 61] on icon at bounding box center [663, 60] width 7 height 10
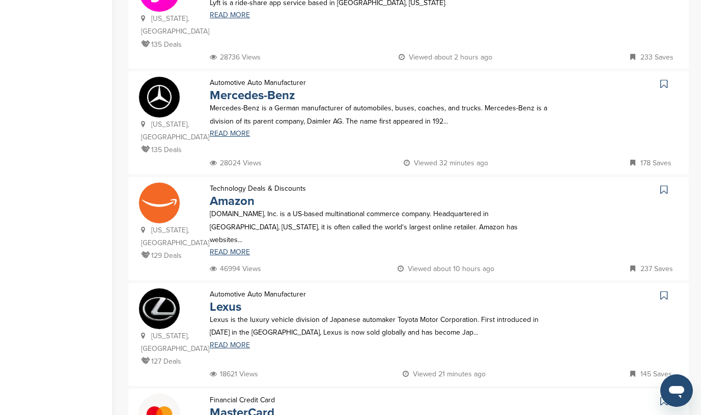
scroll to position [797, 0]
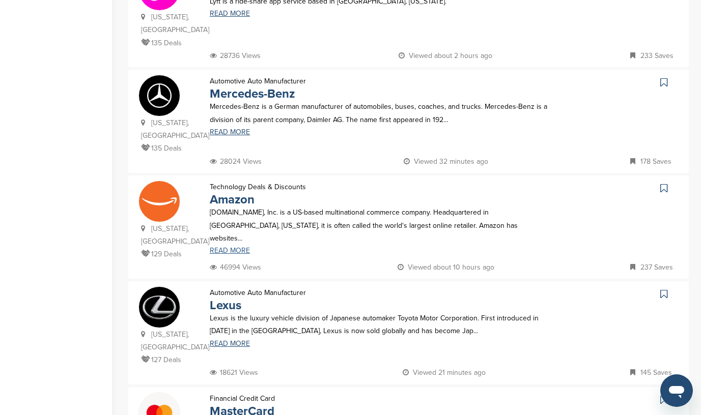
click at [233, 247] on link "READ MORE" at bounding box center [379, 250] width 339 height 7
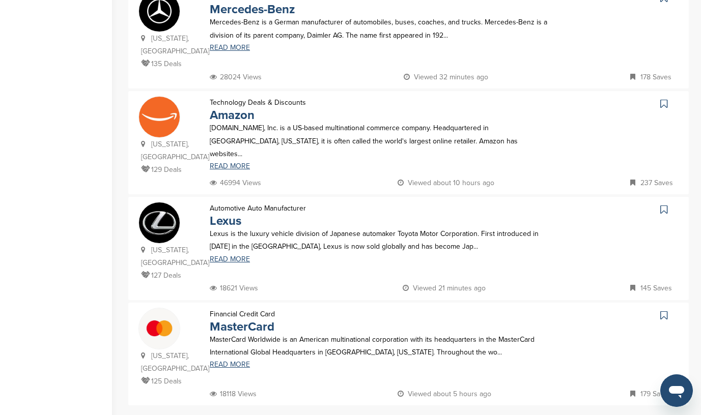
scroll to position [902, 0]
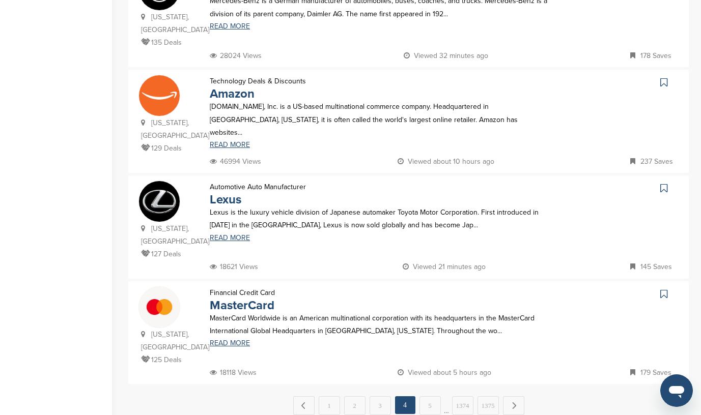
click at [663, 77] on icon at bounding box center [663, 82] width 7 height 10
click at [429, 397] on link "5" at bounding box center [429, 406] width 21 height 19
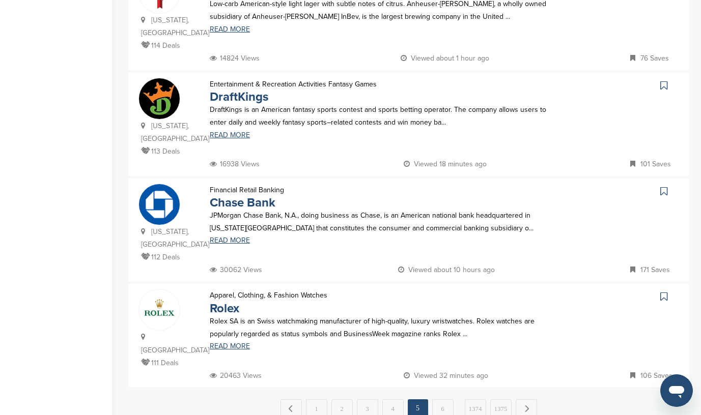
scroll to position [891, 0]
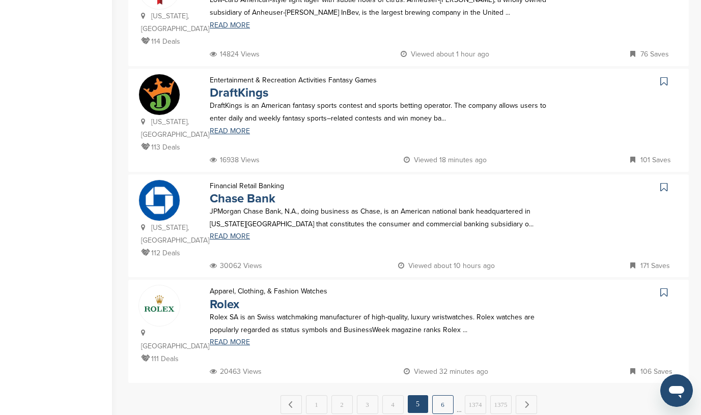
click at [441, 396] on link "6" at bounding box center [442, 405] width 21 height 19
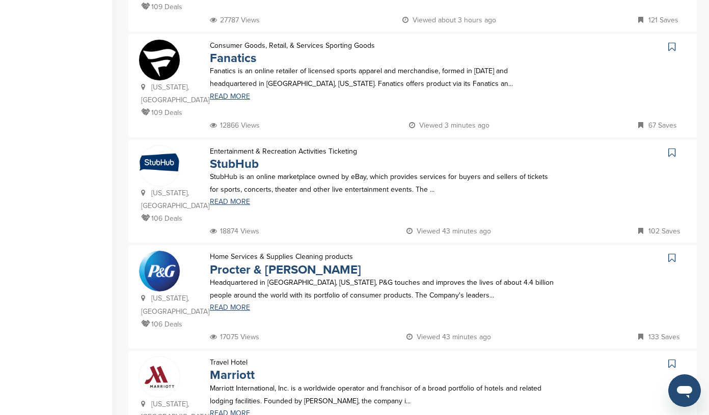
scroll to position [410, 0]
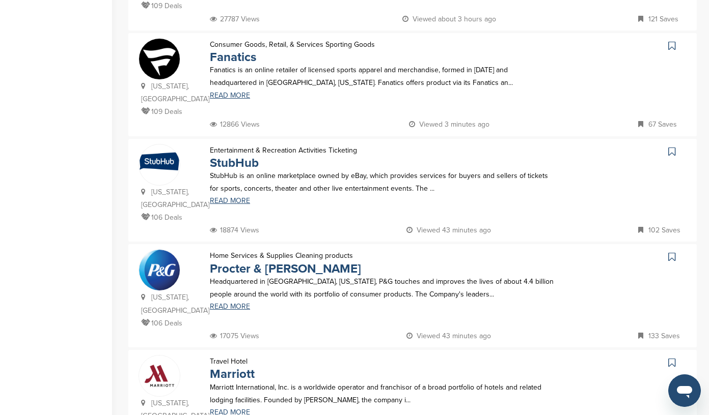
click at [672, 252] on icon at bounding box center [671, 257] width 7 height 10
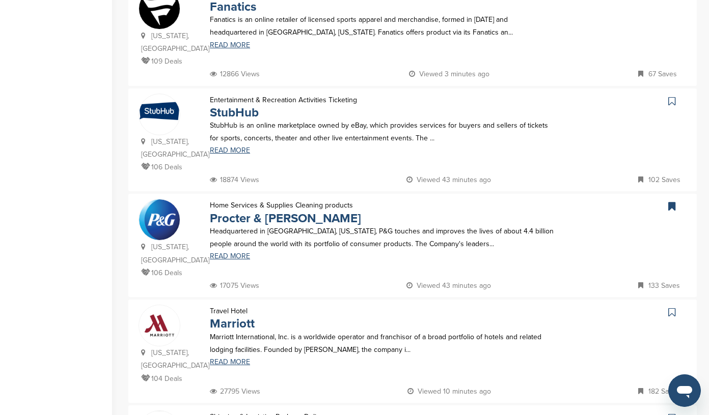
scroll to position [464, 0]
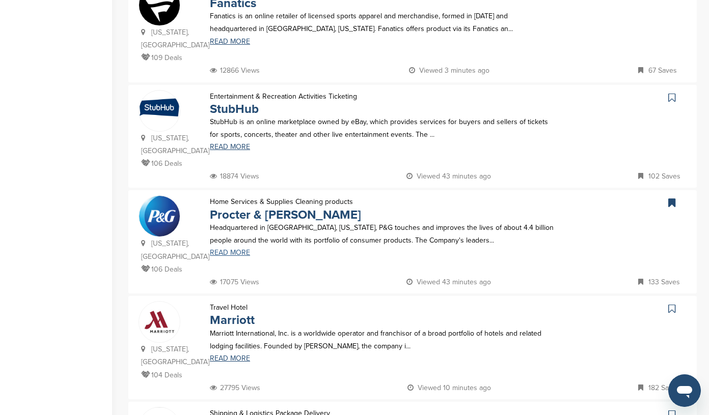
click at [238, 249] on link "READ MORE" at bounding box center [382, 252] width 345 height 7
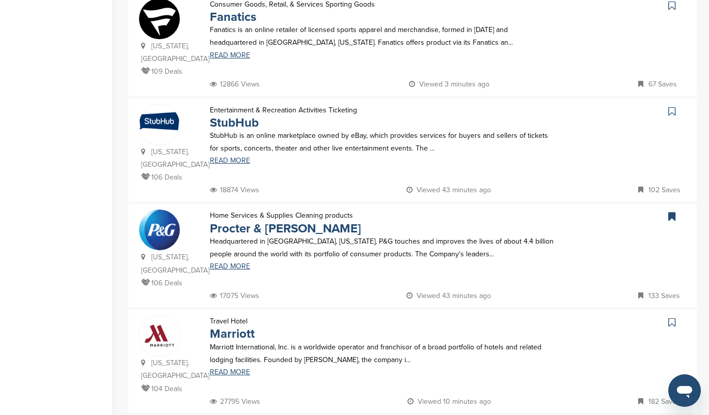
scroll to position [447, 0]
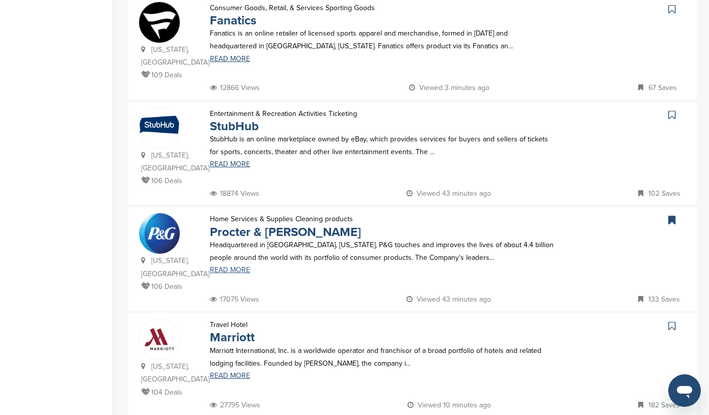
click at [240, 267] on link "READ MORE" at bounding box center [382, 270] width 345 height 7
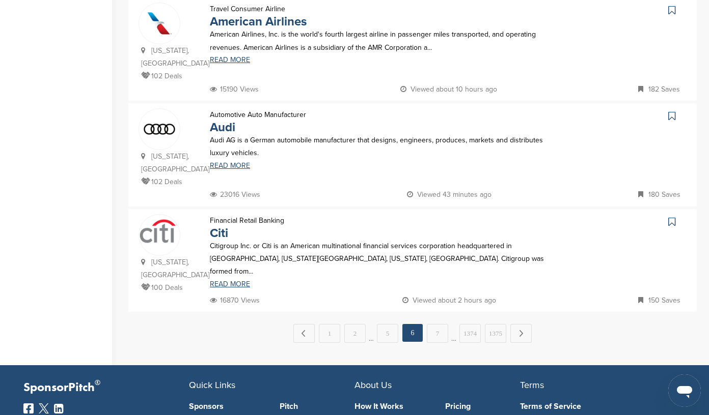
scroll to position [978, 0]
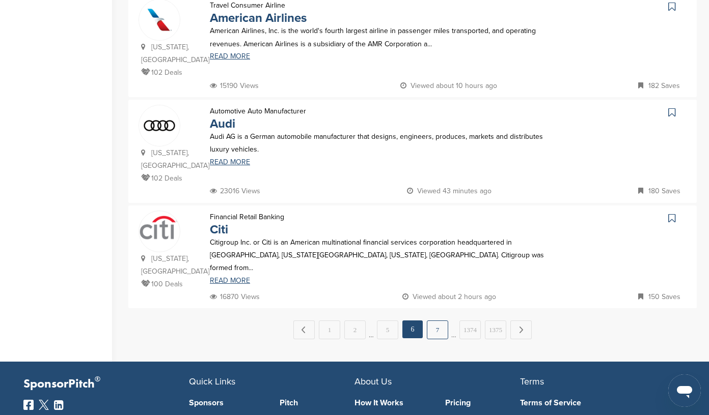
click at [438, 321] on link "7" at bounding box center [437, 330] width 21 height 19
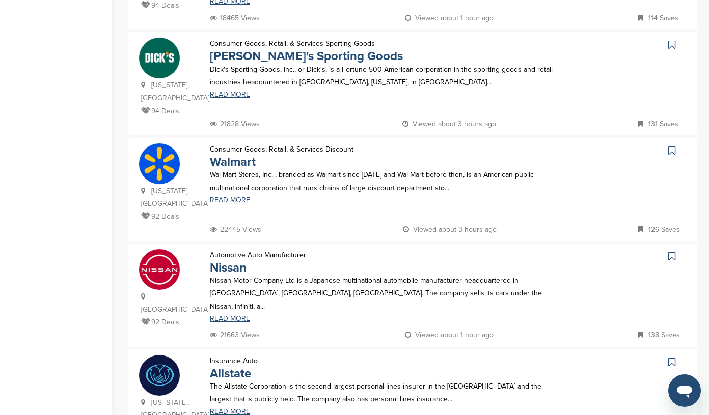
scroll to position [631, 0]
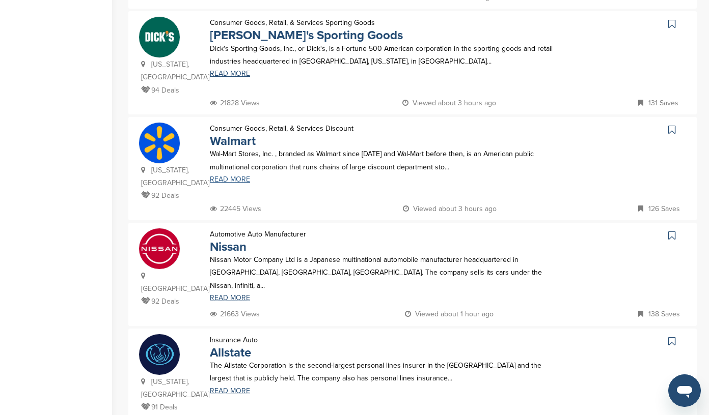
click at [225, 180] on link "READ MORE" at bounding box center [382, 179] width 345 height 7
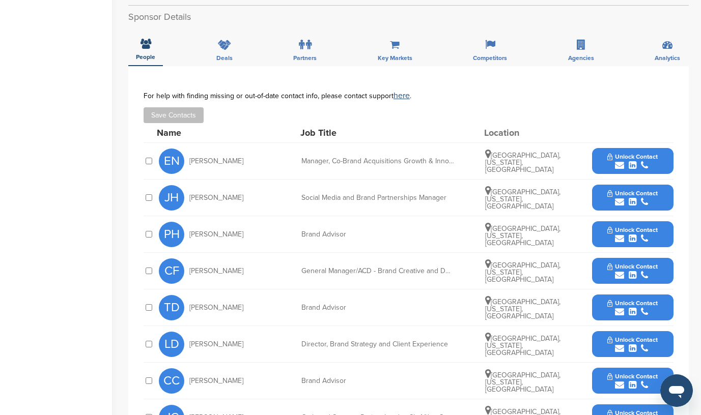
scroll to position [282, 0]
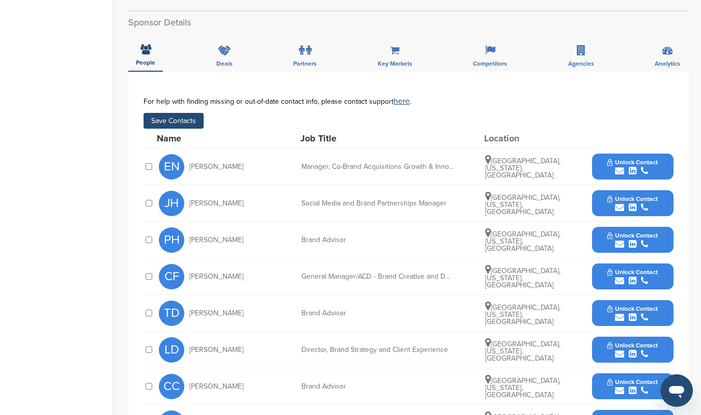
click at [654, 203] on div "submit" at bounding box center [632, 208] width 50 height 10
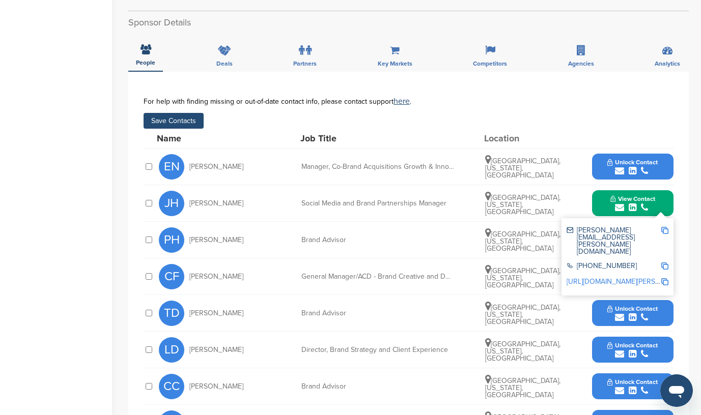
click at [665, 227] on img at bounding box center [664, 230] width 7 height 7
drag, startPoint x: 228, startPoint y: 189, endPoint x: 191, endPoint y: 192, distance: 37.3
click at [191, 192] on div "[PERSON_NAME] Hooks" at bounding box center [215, 203] width 112 height 25
copy span "udd Hooks"
click at [178, 113] on button "Save Contacts" at bounding box center [174, 121] width 60 height 16
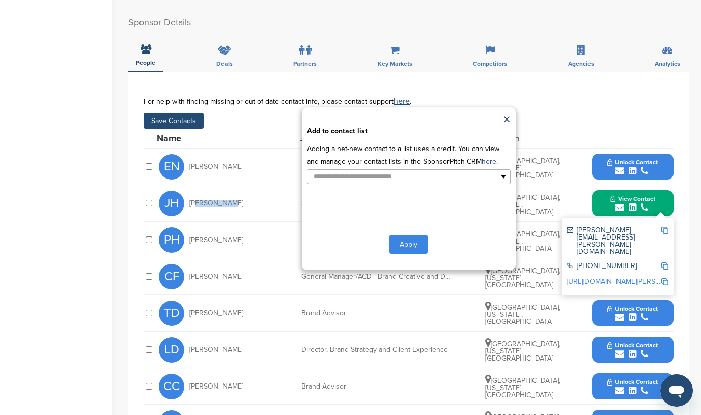
click at [407, 237] on button "Apply" at bounding box center [408, 244] width 38 height 19
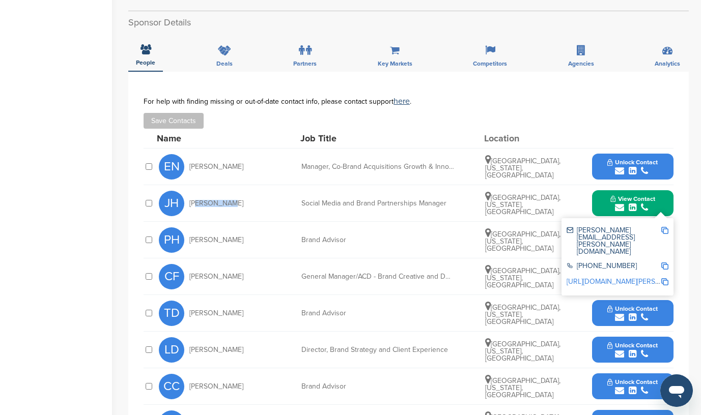
click at [218, 200] on span "[PERSON_NAME]" at bounding box center [216, 203] width 54 height 7
drag, startPoint x: 205, startPoint y: 192, endPoint x: 191, endPoint y: 192, distance: 13.2
click at [191, 200] on span "[PERSON_NAME]" at bounding box center [216, 203] width 54 height 7
click at [204, 200] on span "[PERSON_NAME]" at bounding box center [216, 203] width 54 height 7
drag, startPoint x: 204, startPoint y: 190, endPoint x: 189, endPoint y: 190, distance: 14.8
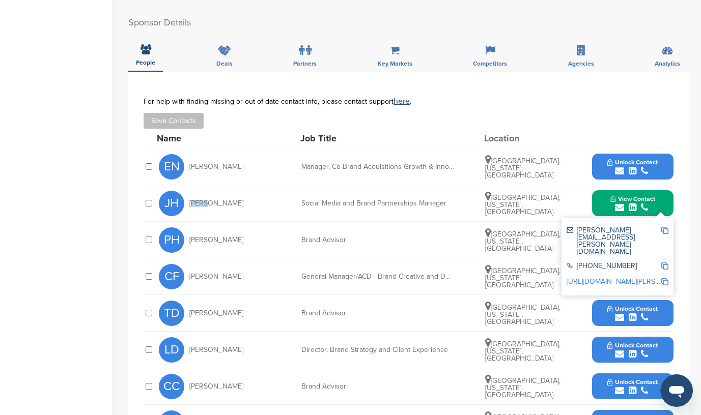
click at [189, 200] on span "[PERSON_NAME]" at bounding box center [216, 203] width 54 height 7
copy span "[PERSON_NAME]"
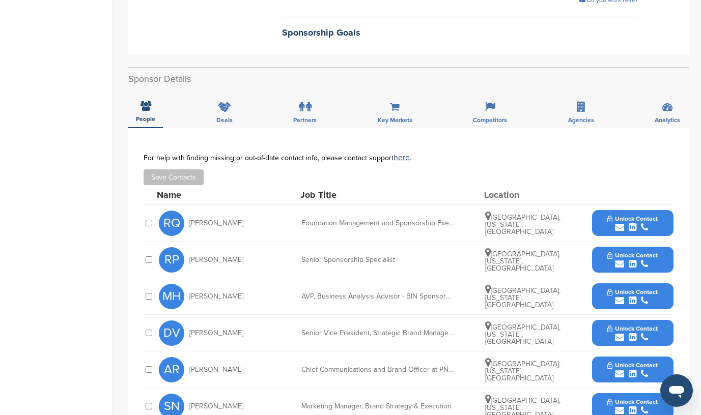
scroll to position [294, 0]
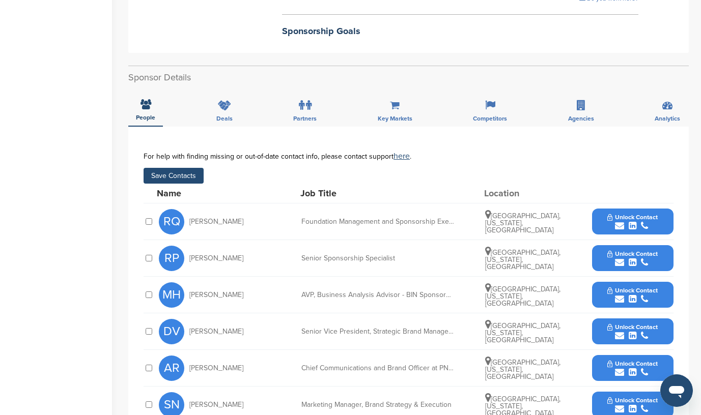
click at [171, 181] on button "Save Contacts" at bounding box center [174, 176] width 60 height 16
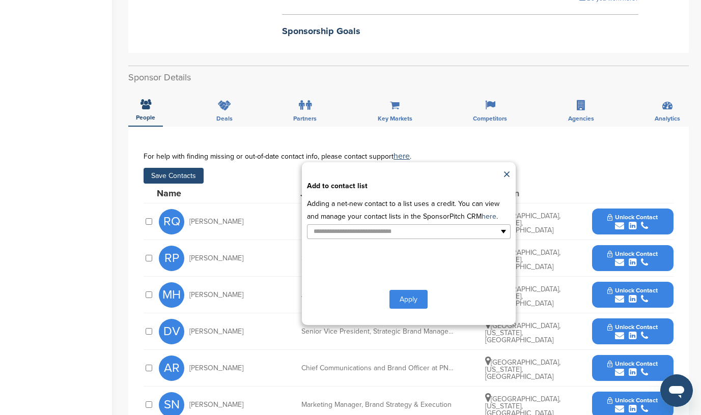
click at [411, 301] on button "Apply" at bounding box center [408, 299] width 38 height 19
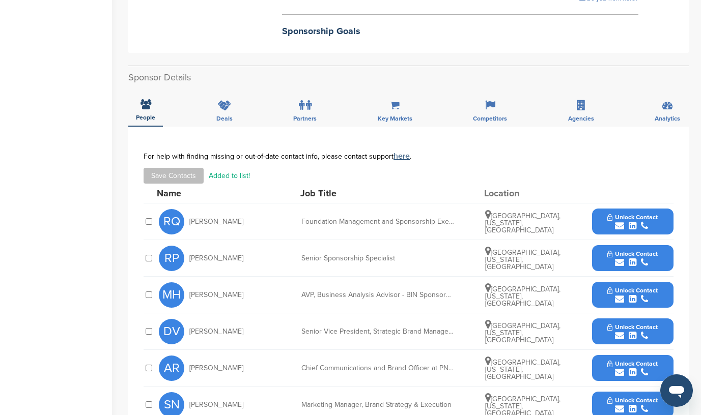
click at [651, 224] on div "submit" at bounding box center [632, 226] width 50 height 10
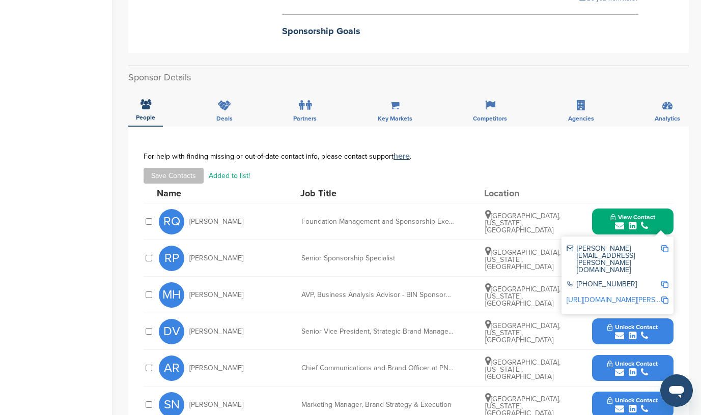
click at [663, 249] on img at bounding box center [664, 248] width 7 height 7
drag, startPoint x: 256, startPoint y: 220, endPoint x: 189, endPoint y: 223, distance: 66.2
click at [189, 223] on div "RQ [PERSON_NAME]" at bounding box center [215, 221] width 112 height 25
copy span "[PERSON_NAME]"
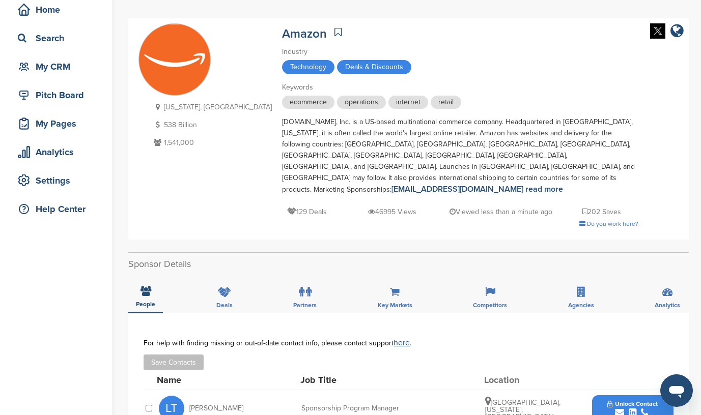
scroll to position [49, 0]
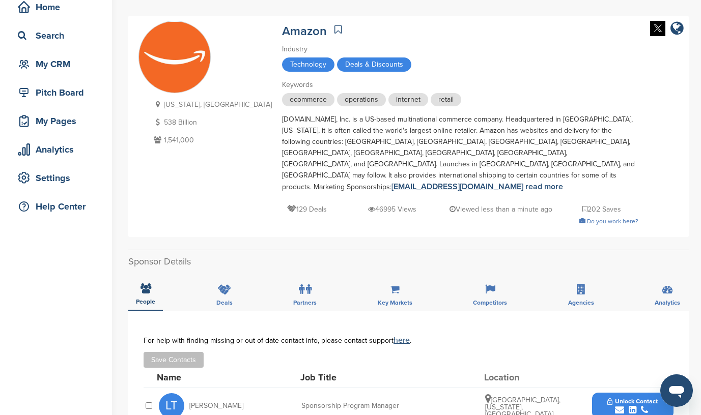
drag, startPoint x: 348, startPoint y: 164, endPoint x: 487, endPoint y: 167, distance: 139.0
click at [487, 167] on div "[DOMAIN_NAME], Inc. is a US-based multinational commerce company. Headquartered…" at bounding box center [460, 153] width 356 height 79
copy link "[EMAIL_ADDRESS][DOMAIN_NAME]"
click at [371, 206] on div "[US_STATE], [GEOGRAPHIC_DATA] 538 Billion 1,541,000 Amazon Industry Technology …" at bounding box center [408, 126] width 540 height 211
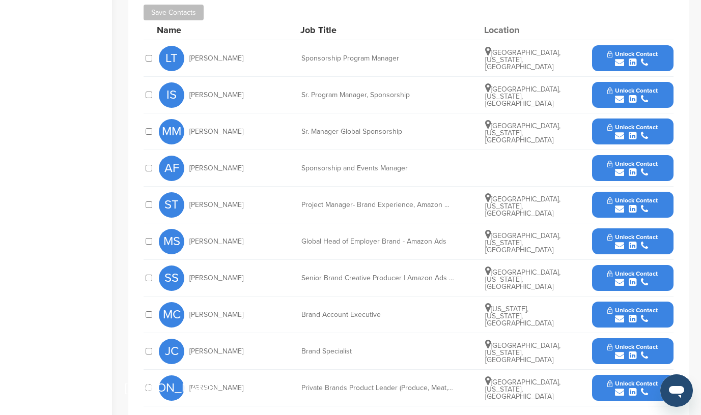
scroll to position [400, 0]
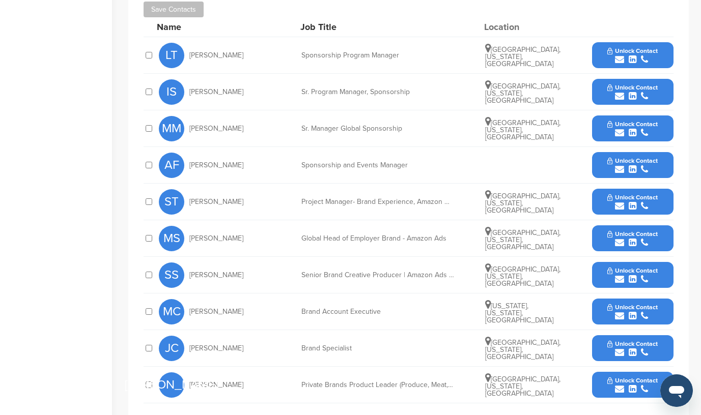
click at [617, 165] on icon "submit" at bounding box center [619, 169] width 9 height 9
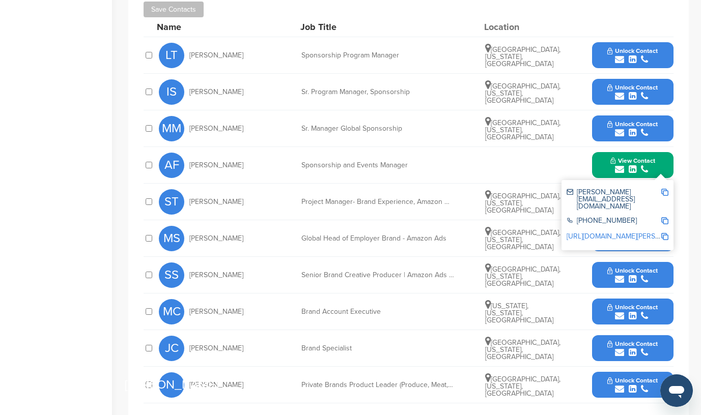
click at [665, 189] on img at bounding box center [664, 192] width 7 height 7
drag, startPoint x: 241, startPoint y: 143, endPoint x: 190, endPoint y: 142, distance: 50.4
click at [190, 153] on div "AF [PERSON_NAME]" at bounding box center [215, 165] width 112 height 25
copy span "[PERSON_NAME]"
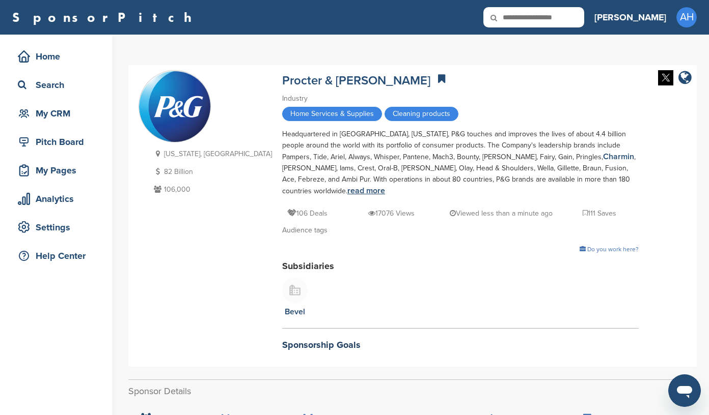
click at [385, 186] on link "read more" at bounding box center [366, 191] width 38 height 10
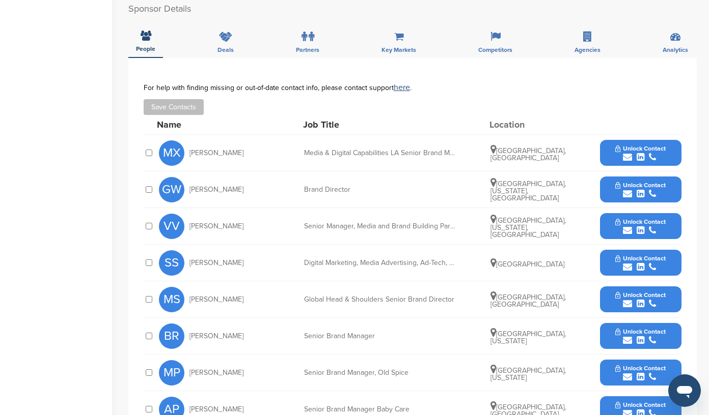
scroll to position [384, 0]
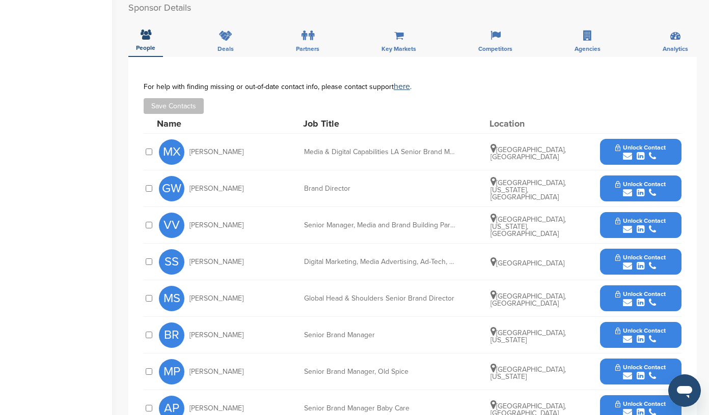
click at [653, 188] on icon "submit" at bounding box center [651, 192] width 7 height 9
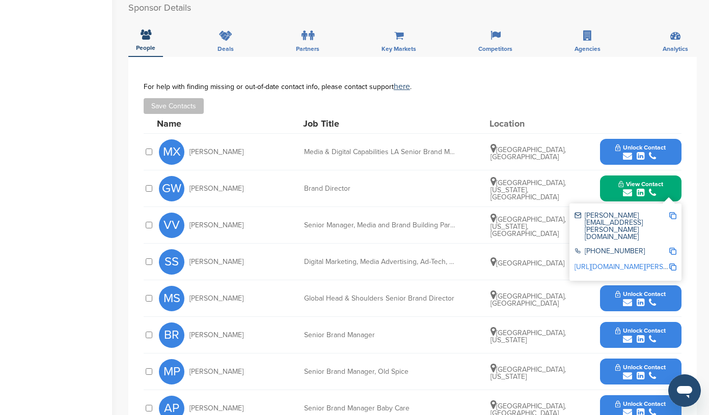
click at [672, 212] on img at bounding box center [672, 215] width 7 height 7
drag, startPoint x: 242, startPoint y: 177, endPoint x: 188, endPoint y: 176, distance: 54.0
click at [188, 176] on div "GW [PERSON_NAME]" at bounding box center [215, 188] width 112 height 25
copy span "[PERSON_NAME]"
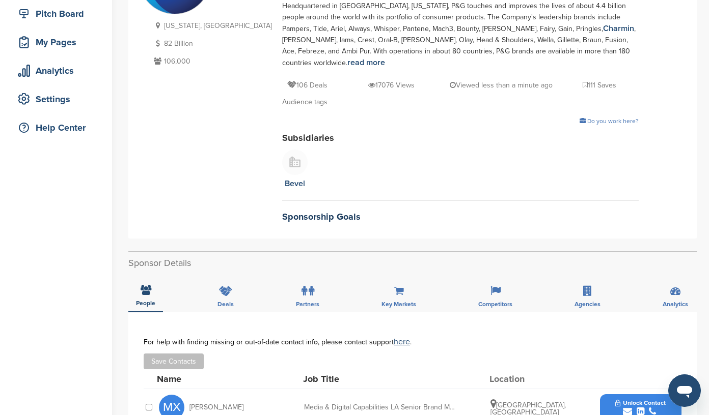
scroll to position [0, 0]
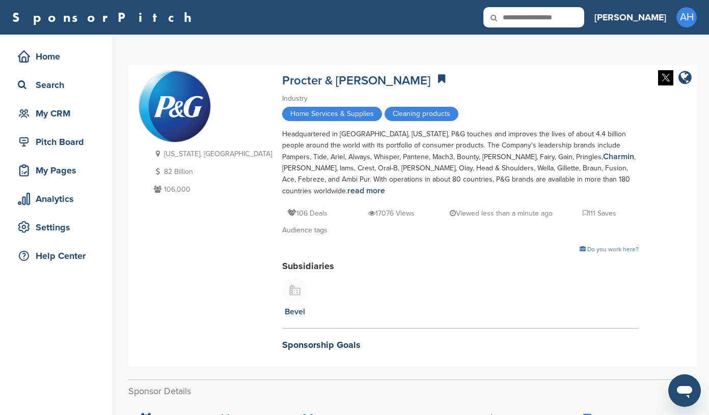
drag, startPoint x: 215, startPoint y: 75, endPoint x: 320, endPoint y: 75, distance: 104.9
click at [320, 75] on div "[US_STATE], [GEOGRAPHIC_DATA] 82 Billion 106,000 Procter & [PERSON_NAME] Indust…" at bounding box center [412, 216] width 548 height 292
drag, startPoint x: 217, startPoint y: 77, endPoint x: 314, endPoint y: 75, distance: 96.7
click at [314, 75] on div "[US_STATE], [GEOGRAPHIC_DATA] 82 Billion 106,000 Procter & [PERSON_NAME] Indust…" at bounding box center [412, 216] width 548 height 292
copy link "Procter & [PERSON_NAME]"
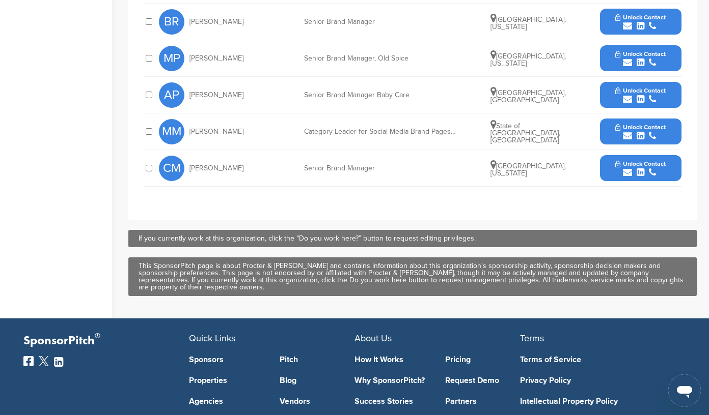
scroll to position [694, 0]
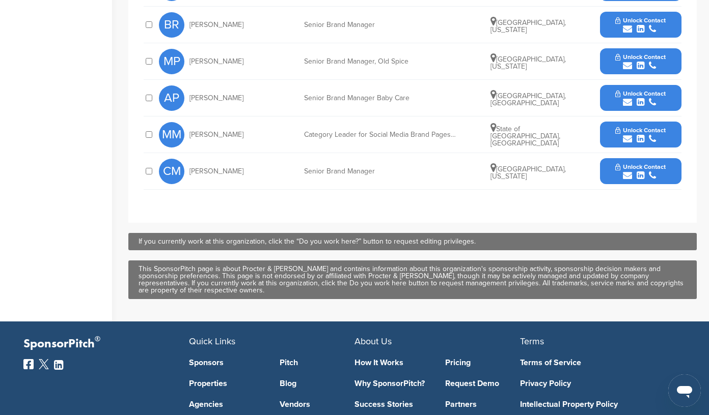
click at [648, 171] on icon "submit" at bounding box center [651, 175] width 7 height 9
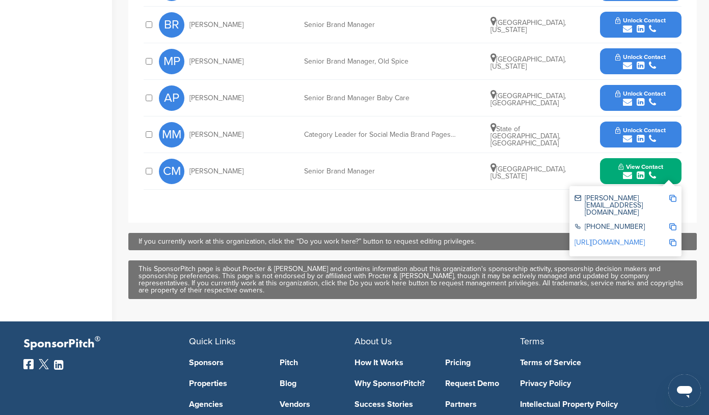
click at [673, 195] on img at bounding box center [672, 198] width 7 height 7
copy link "Procter & [PERSON_NAME]"
drag, startPoint x: 244, startPoint y: 158, endPoint x: 189, endPoint y: 158, distance: 55.5
click at [189, 159] on div "CM [PERSON_NAME]" at bounding box center [215, 171] width 112 height 25
copy span "[PERSON_NAME]"
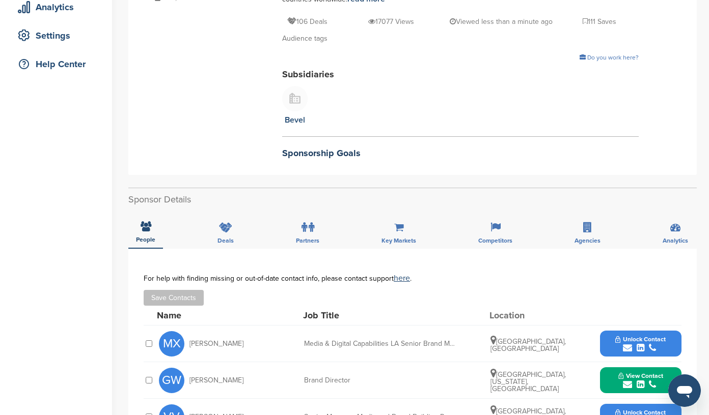
scroll to position [208, 0]
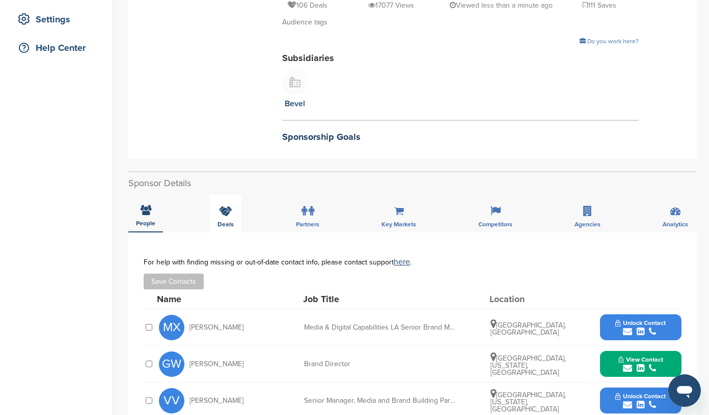
click at [225, 206] on icon at bounding box center [225, 211] width 13 height 10
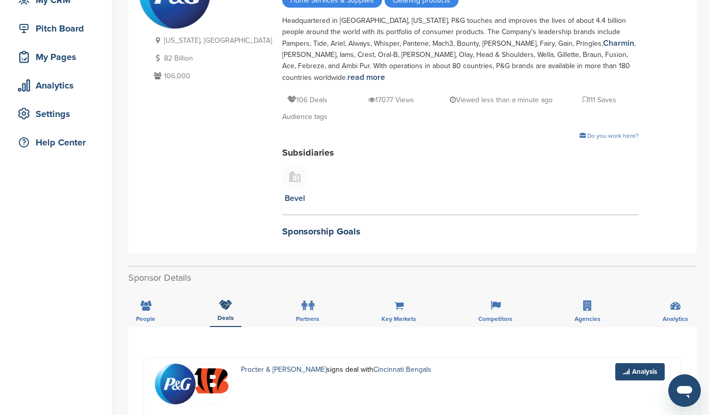
scroll to position [126, 0]
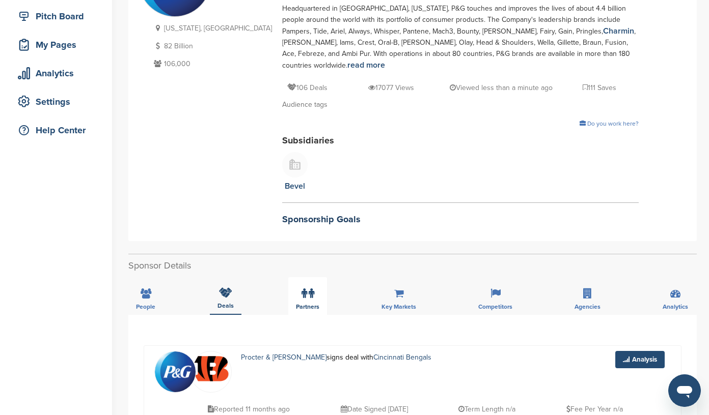
click at [306, 286] on label at bounding box center [307, 294] width 13 height 20
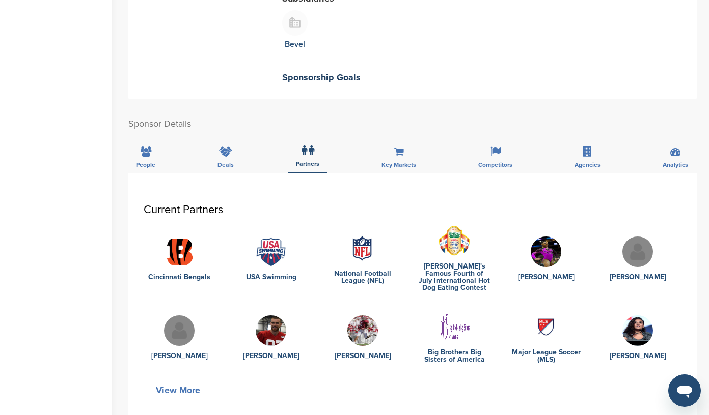
scroll to position [260, 0]
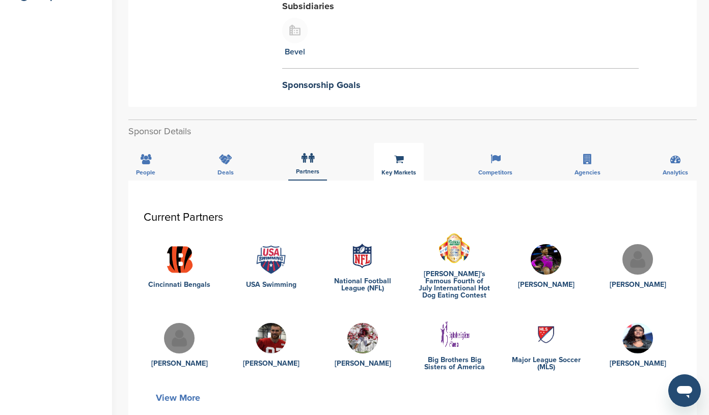
click at [393, 151] on div "Key Markets" at bounding box center [399, 162] width 50 height 38
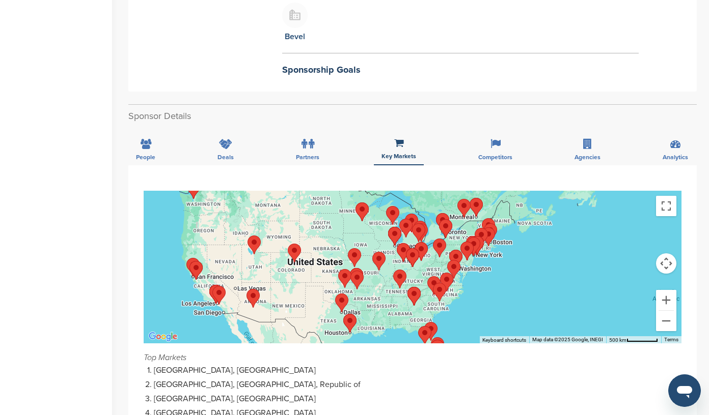
scroll to position [278, 0]
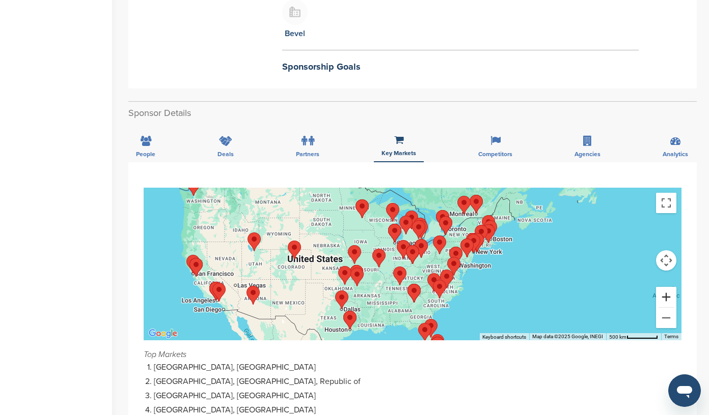
click at [667, 289] on button "Zoom in" at bounding box center [666, 297] width 20 height 20
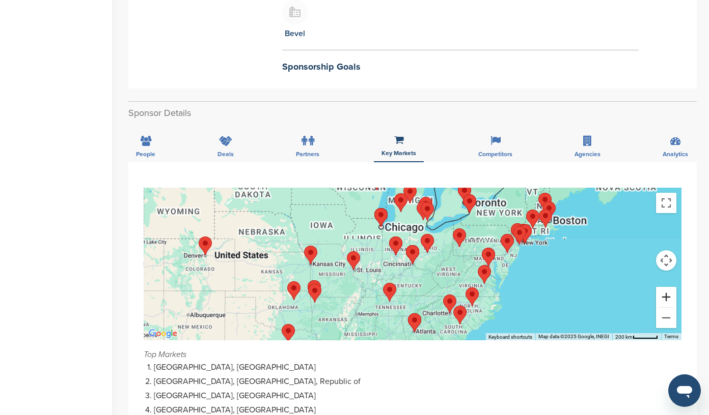
click at [667, 289] on button "Zoom in" at bounding box center [666, 297] width 20 height 20
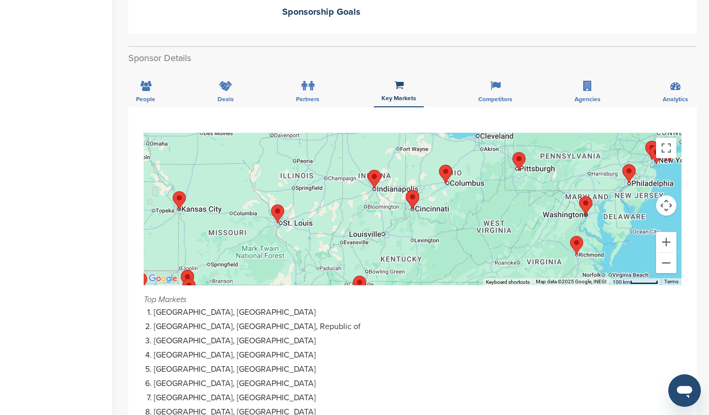
scroll to position [334, 0]
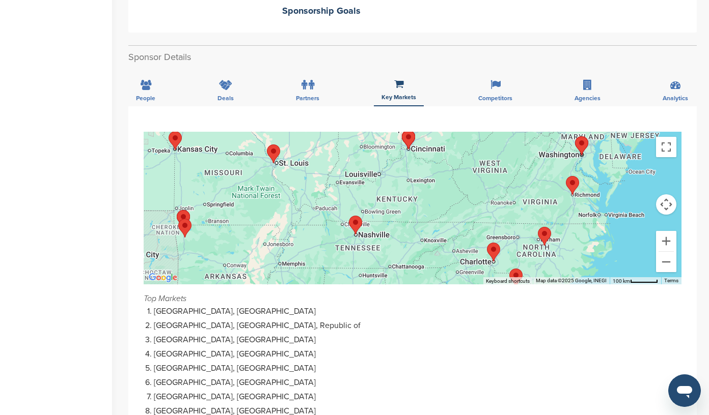
drag, startPoint x: 505, startPoint y: 225, endPoint x: 501, endPoint y: 159, distance: 66.3
click at [501, 159] on div at bounding box center [413, 208] width 538 height 153
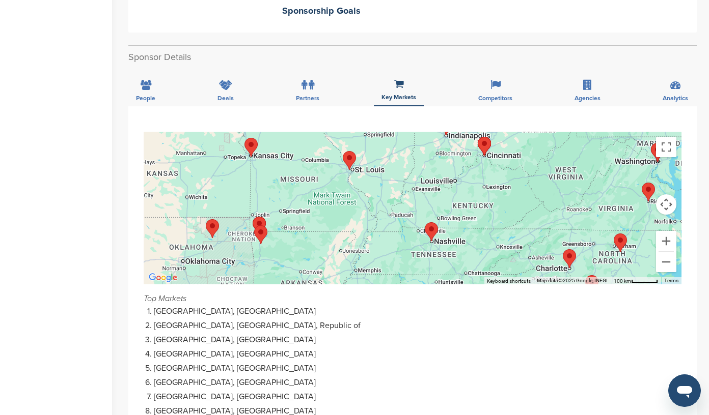
drag, startPoint x: 444, startPoint y: 185, endPoint x: 533, endPoint y: 197, distance: 90.4
click at [533, 197] on div at bounding box center [413, 208] width 538 height 153
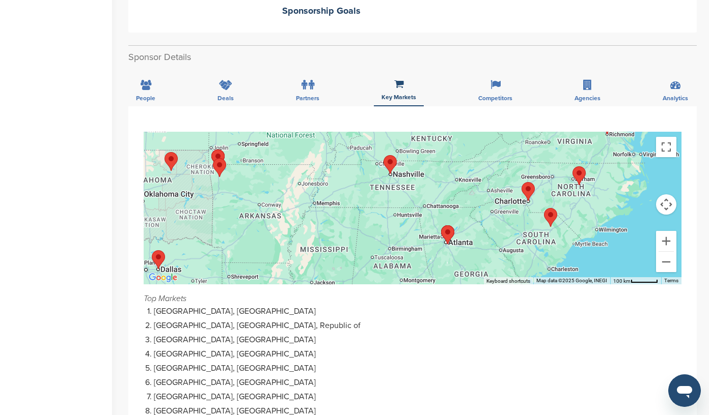
drag, startPoint x: 533, startPoint y: 197, endPoint x: 473, endPoint y: 129, distance: 91.3
click at [473, 132] on div at bounding box center [413, 208] width 538 height 153
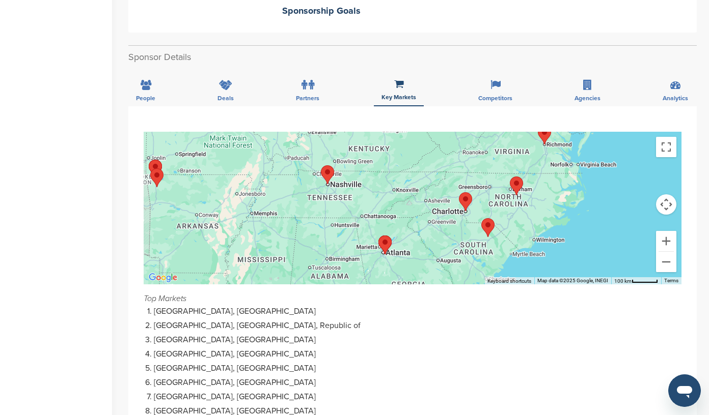
drag, startPoint x: 558, startPoint y: 164, endPoint x: 499, endPoint y: 175, distance: 59.9
click at [499, 175] on div at bounding box center [413, 208] width 538 height 153
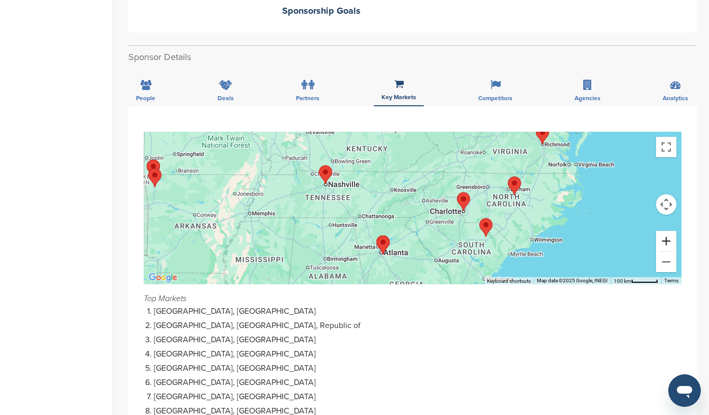
click at [668, 232] on button "Zoom in" at bounding box center [666, 241] width 20 height 20
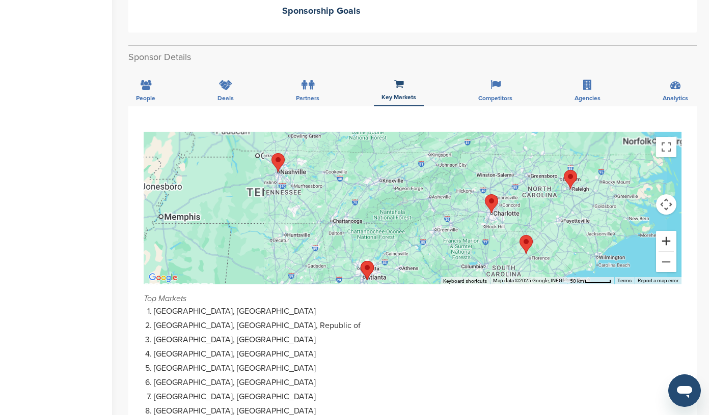
click at [668, 232] on button "Zoom in" at bounding box center [666, 241] width 20 height 20
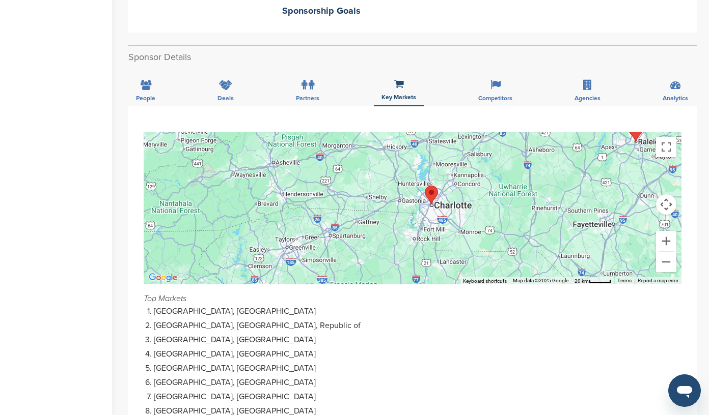
drag, startPoint x: 605, startPoint y: 203, endPoint x: 413, endPoint y: 189, distance: 192.4
click at [413, 189] on div at bounding box center [413, 208] width 538 height 153
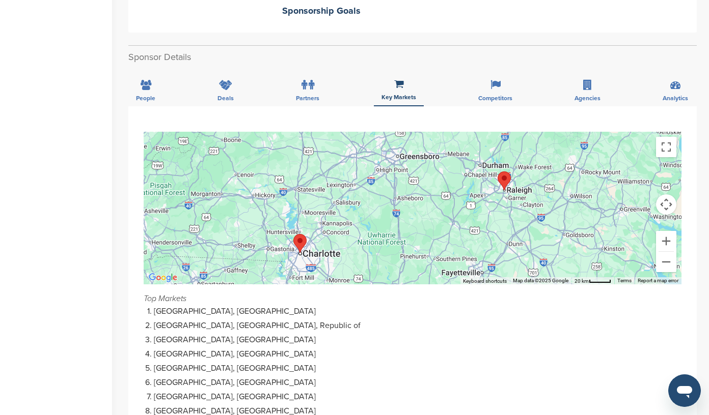
drag, startPoint x: 491, startPoint y: 167, endPoint x: 366, endPoint y: 212, distance: 133.0
click at [366, 212] on div at bounding box center [413, 208] width 538 height 153
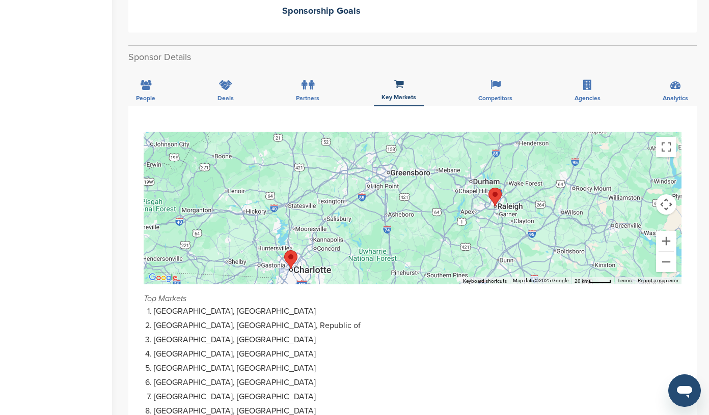
drag, startPoint x: 491, startPoint y: 184, endPoint x: 481, endPoint y: 203, distance: 21.9
click at [481, 203] on div at bounding box center [413, 208] width 538 height 153
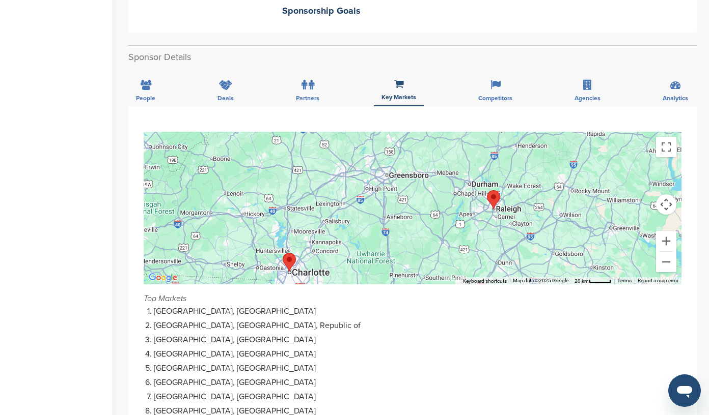
click at [493, 191] on img "Raleigh" at bounding box center [493, 199] width 13 height 19
click at [493, 197] on img "Raleigh" at bounding box center [493, 199] width 13 height 19
click at [491, 80] on icon at bounding box center [495, 85] width 10 height 10
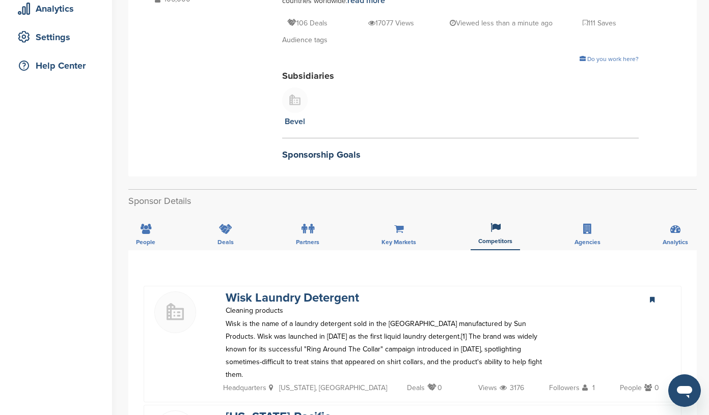
scroll to position [197, 0]
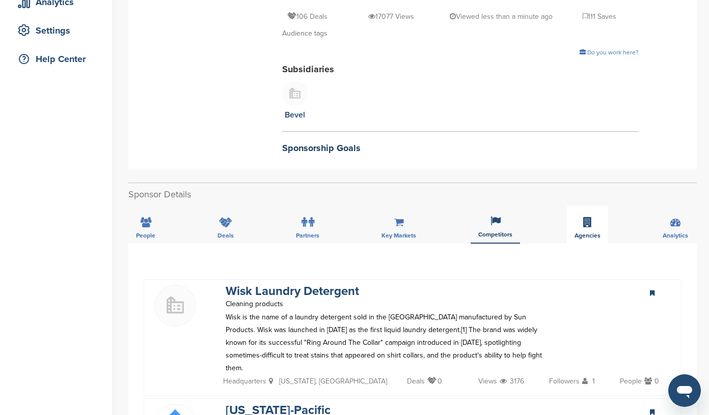
click at [585, 217] on icon at bounding box center [587, 222] width 9 height 10
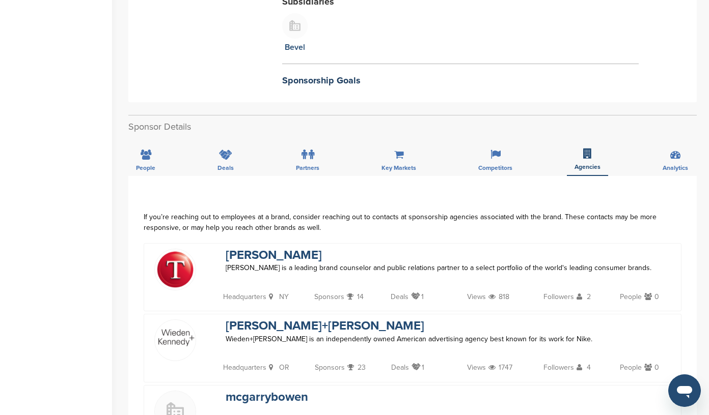
scroll to position [273, 0]
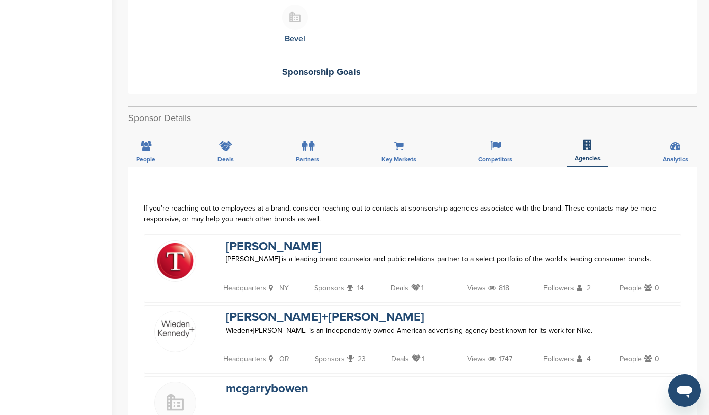
click at [184, 246] on img at bounding box center [175, 261] width 41 height 41
click at [242, 239] on link "Taylor" at bounding box center [273, 246] width 96 height 15
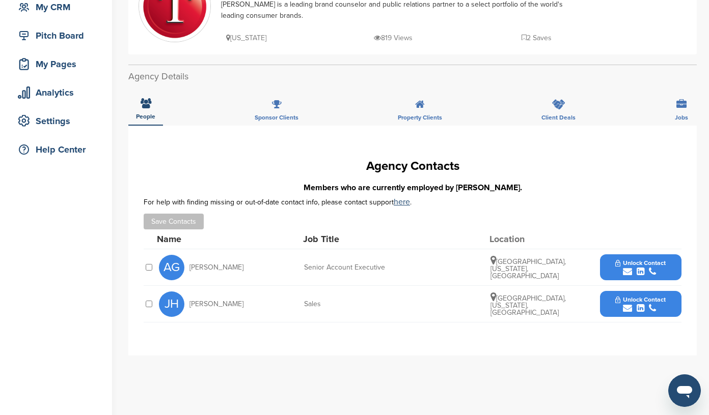
scroll to position [108, 0]
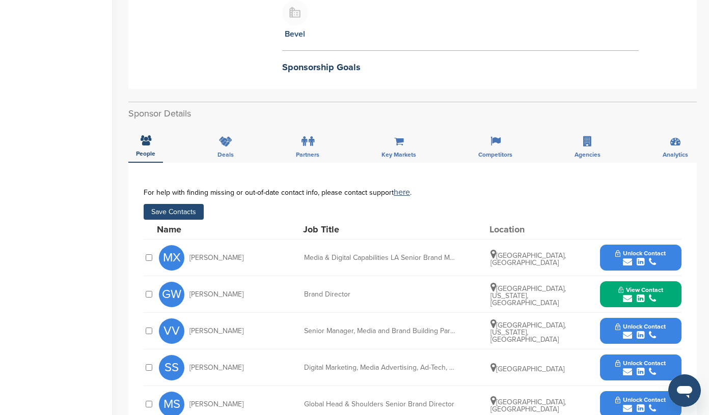
scroll to position [193, 0]
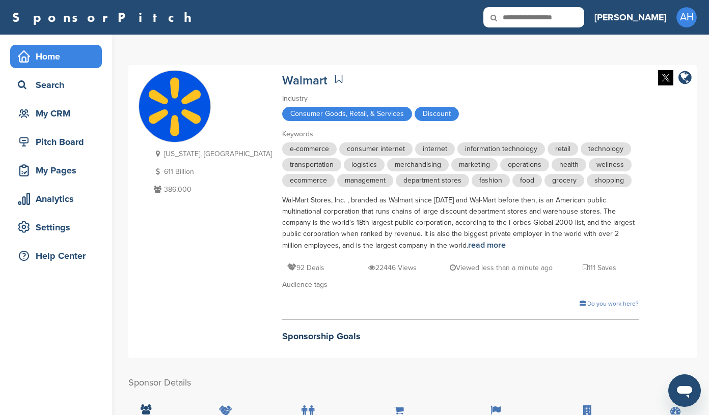
click at [49, 55] on div "Home" at bounding box center [58, 56] width 87 height 18
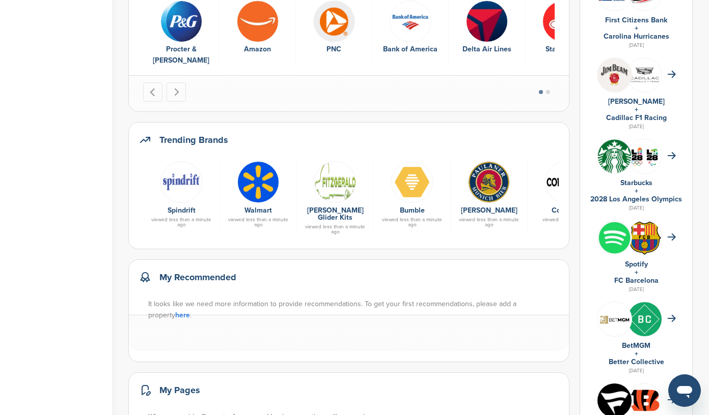
scroll to position [271, 0]
